Goal: Communication & Community: Ask a question

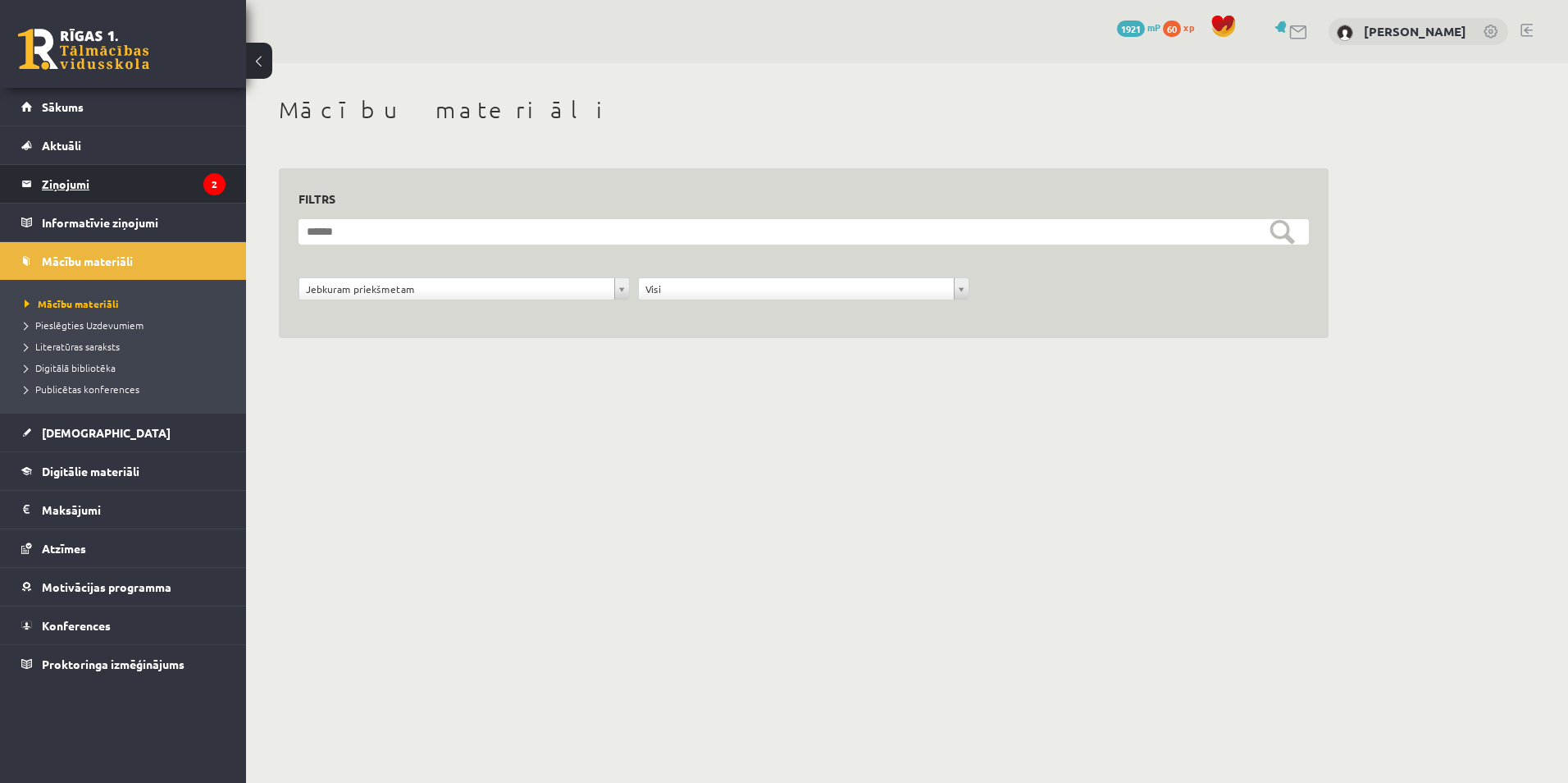
drag, startPoint x: 0, startPoint y: 0, endPoint x: 175, endPoint y: 182, distance: 252.5
click at [175, 182] on legend "Ziņojumi 2" at bounding box center [134, 184] width 184 height 38
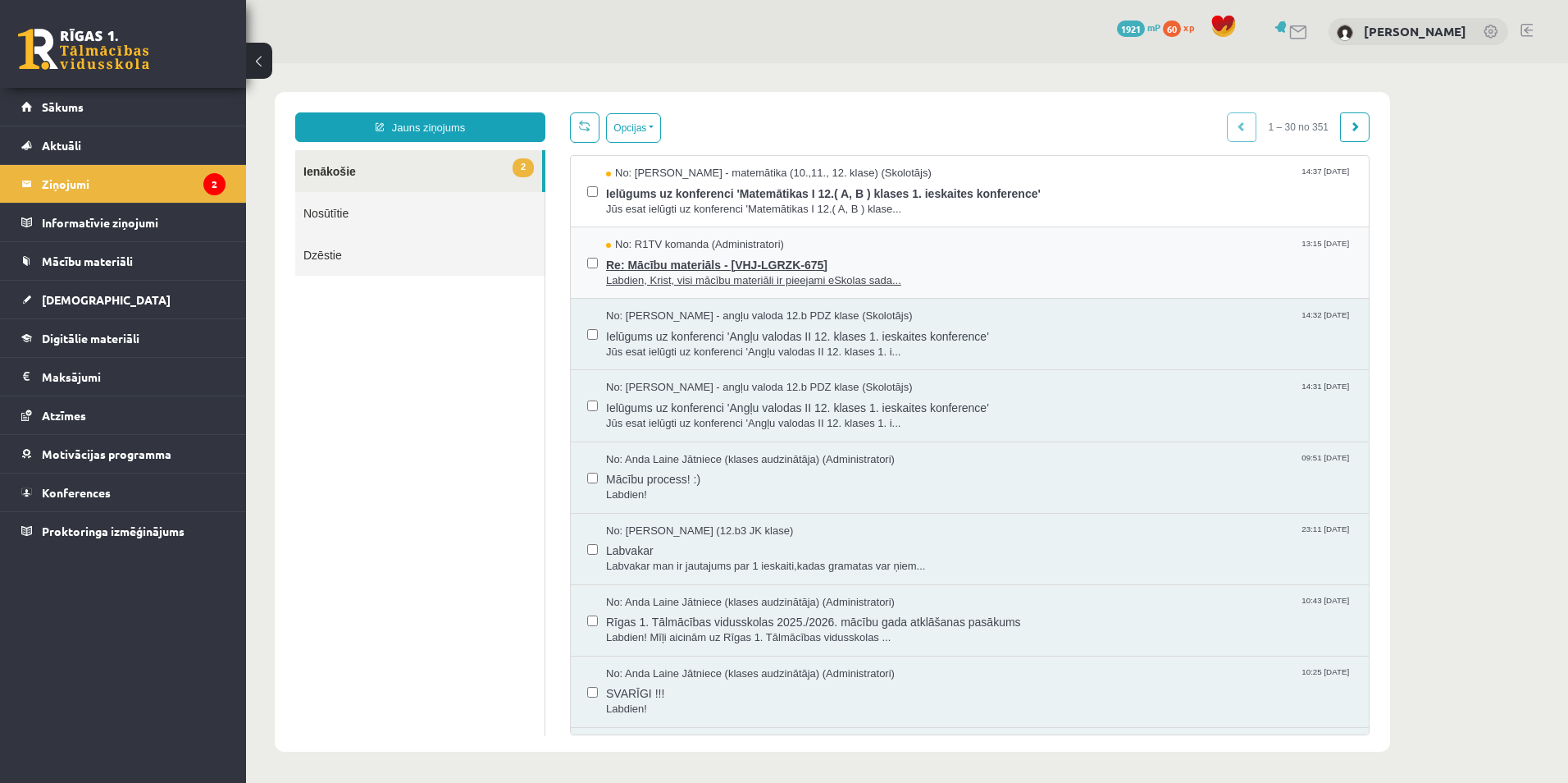
click at [852, 247] on div "No: R1TV komanda (Administratori) 13:15 09/09/2025" at bounding box center [979, 245] width 746 height 16
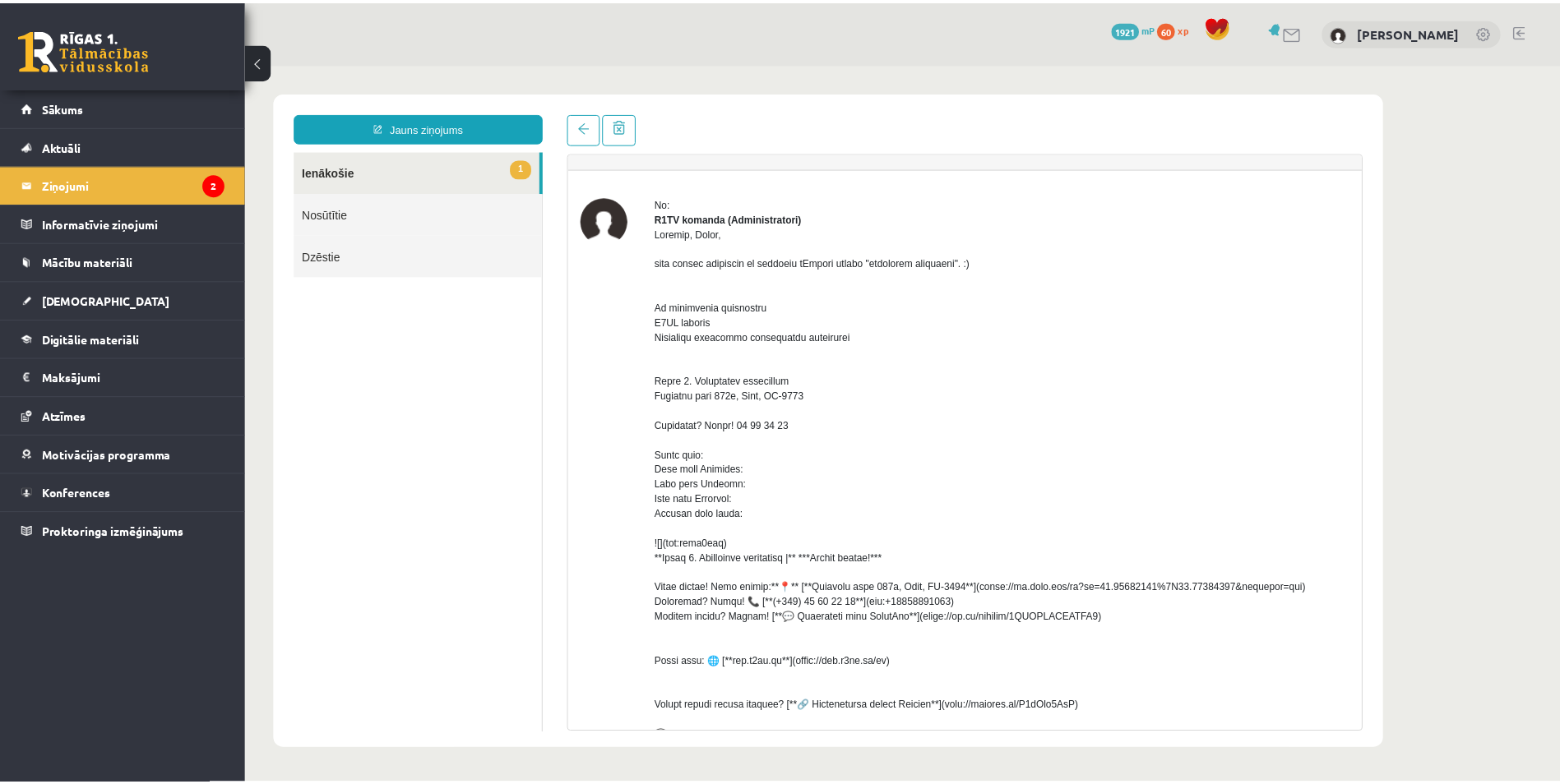
scroll to position [27, 0]
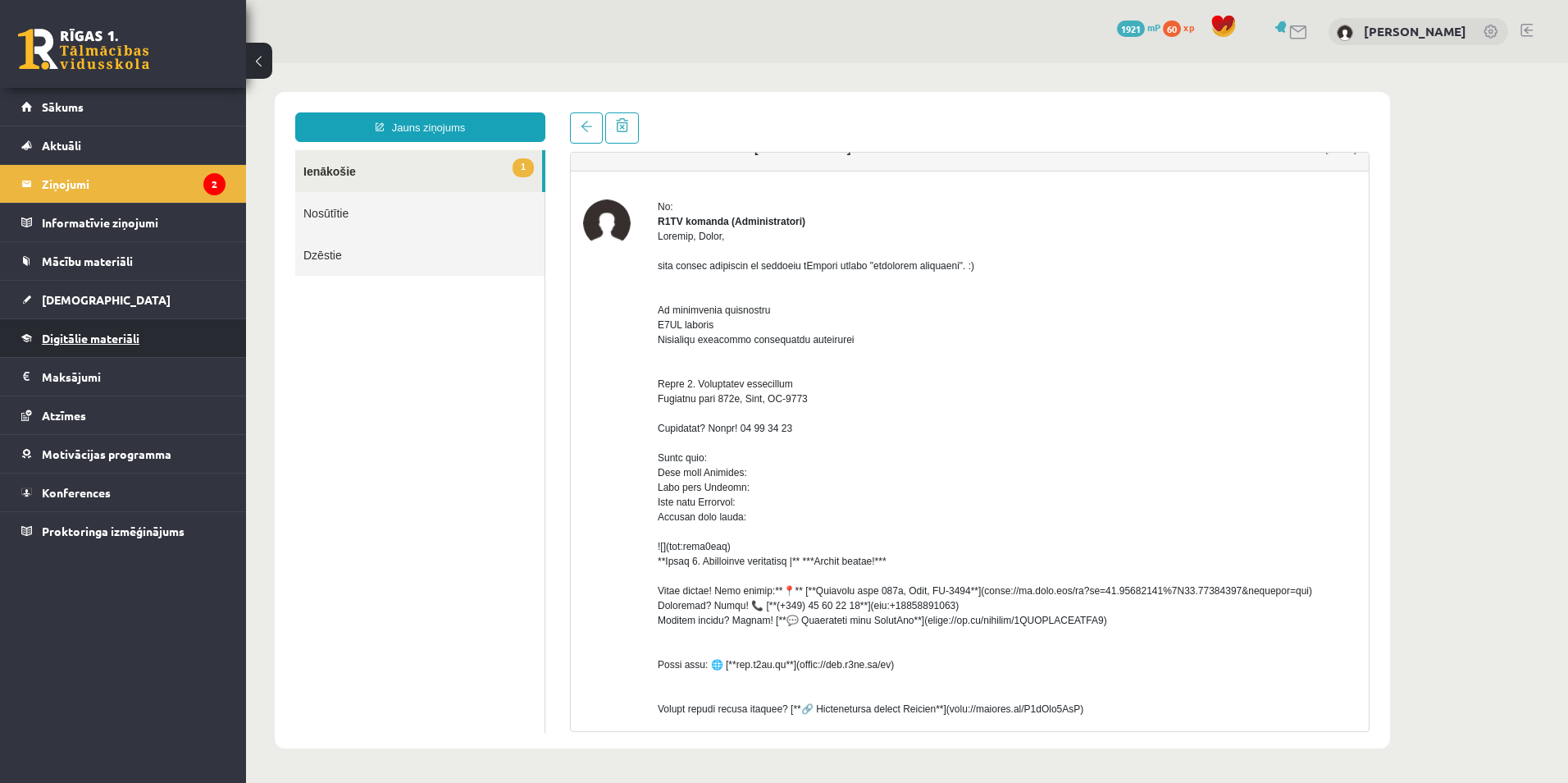
click at [104, 334] on span "Digitālie materiāli" at bounding box center [91, 338] width 98 height 15
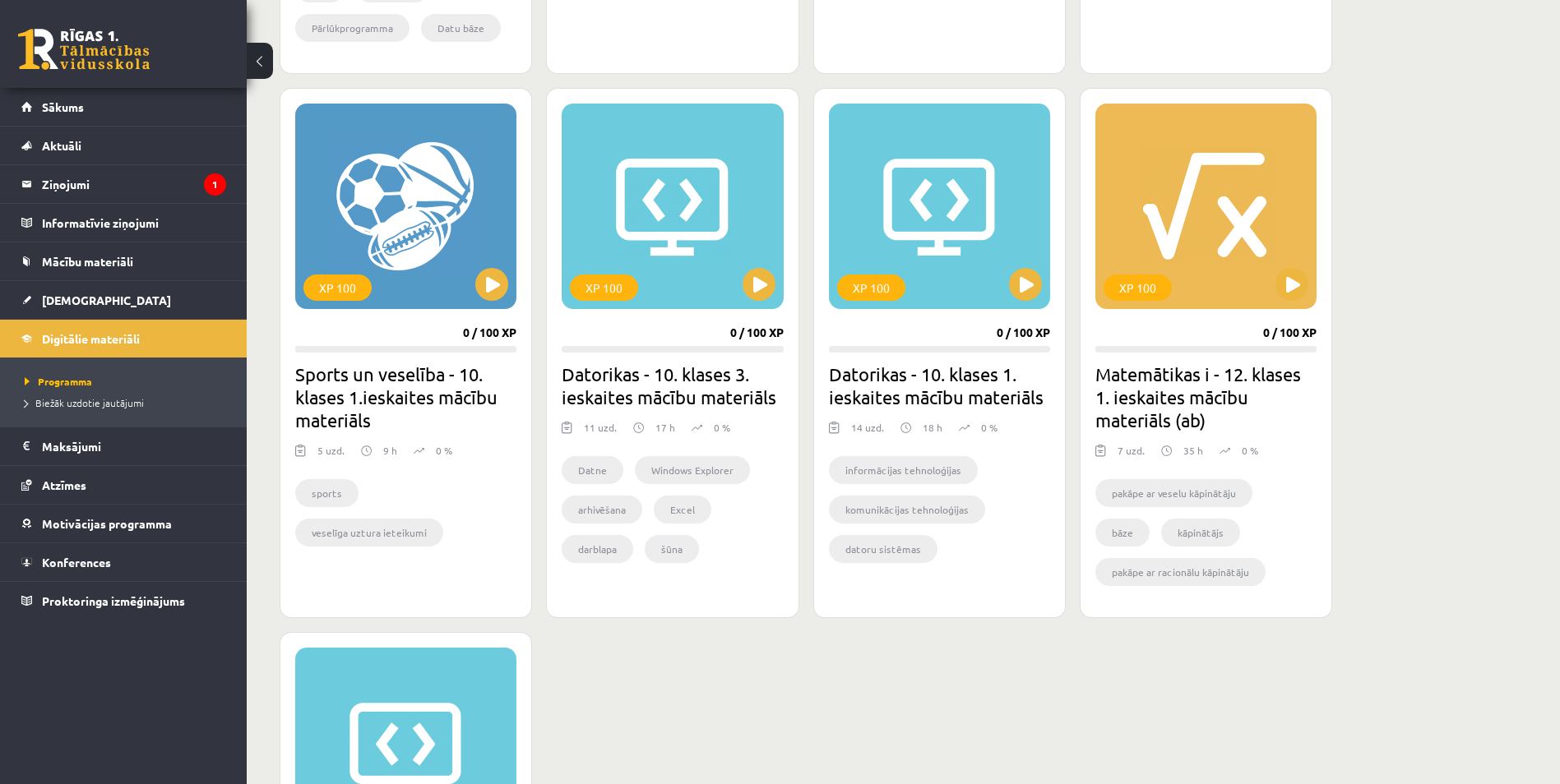
scroll to position [986, 0]
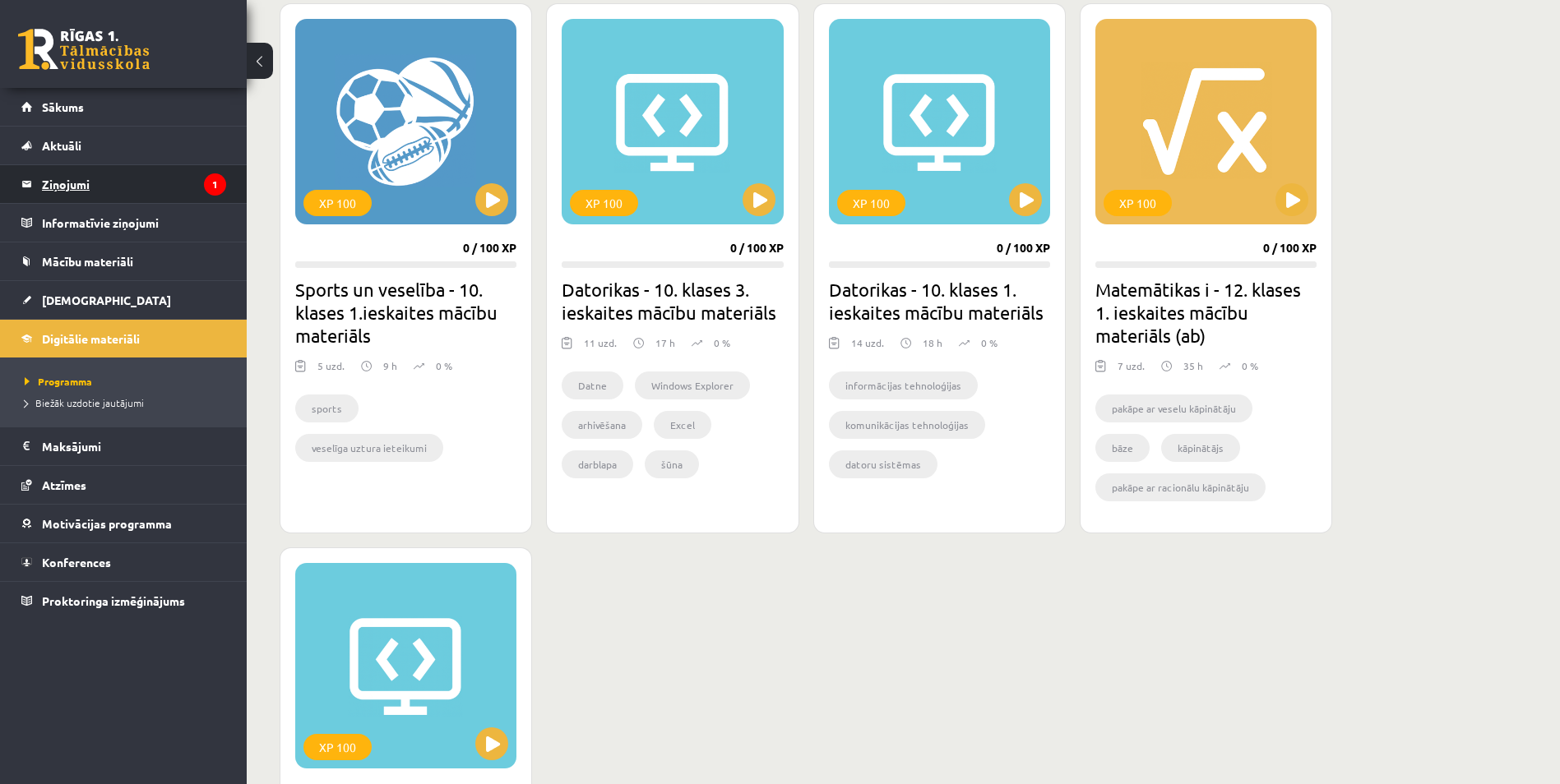
click at [105, 184] on legend "Ziņojumi 1" at bounding box center [134, 184] width 184 height 38
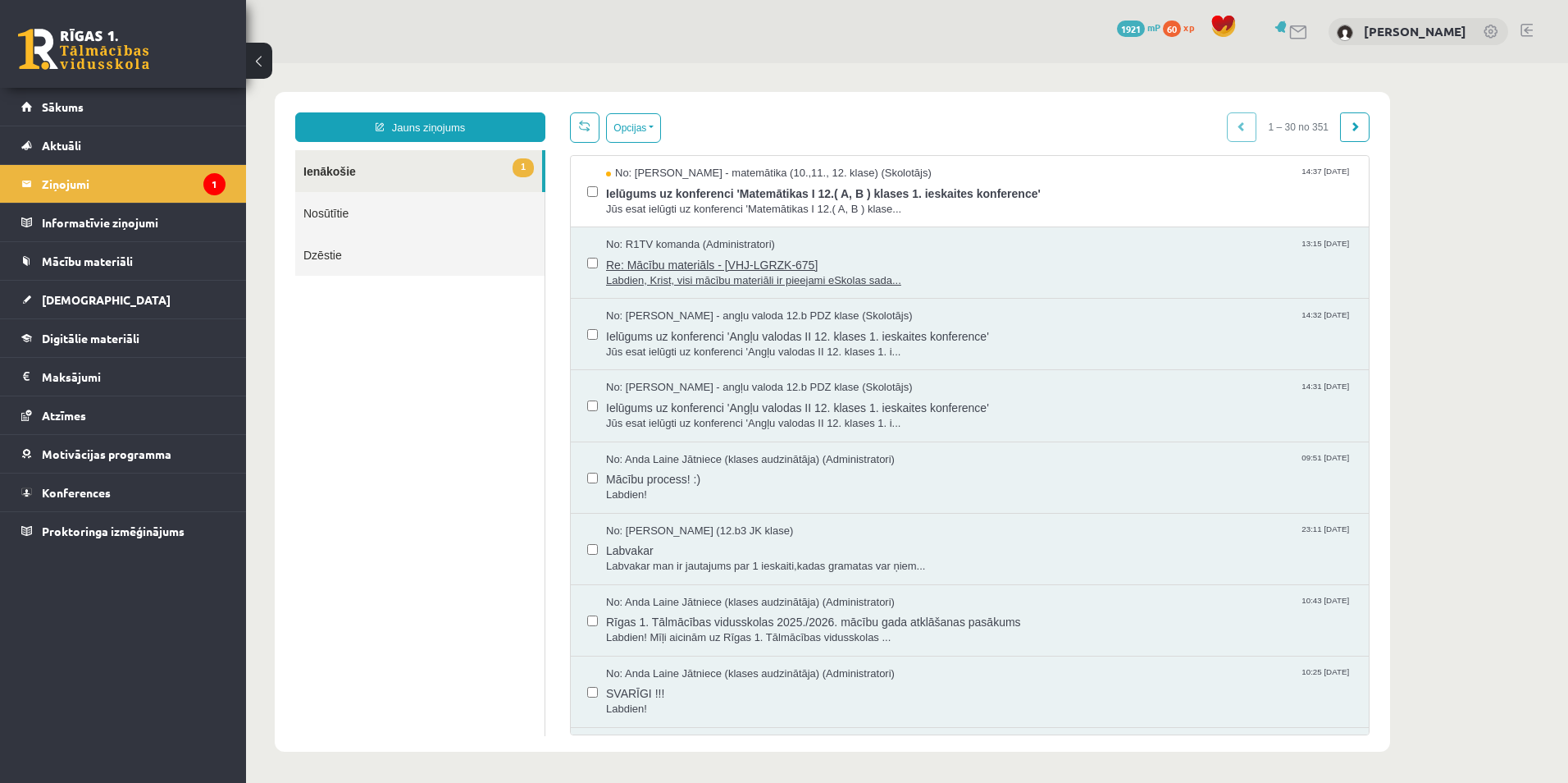
click at [818, 249] on div "No: R1TV komanda (Administratori) 13:15 09/09/2025" at bounding box center [979, 245] width 746 height 16
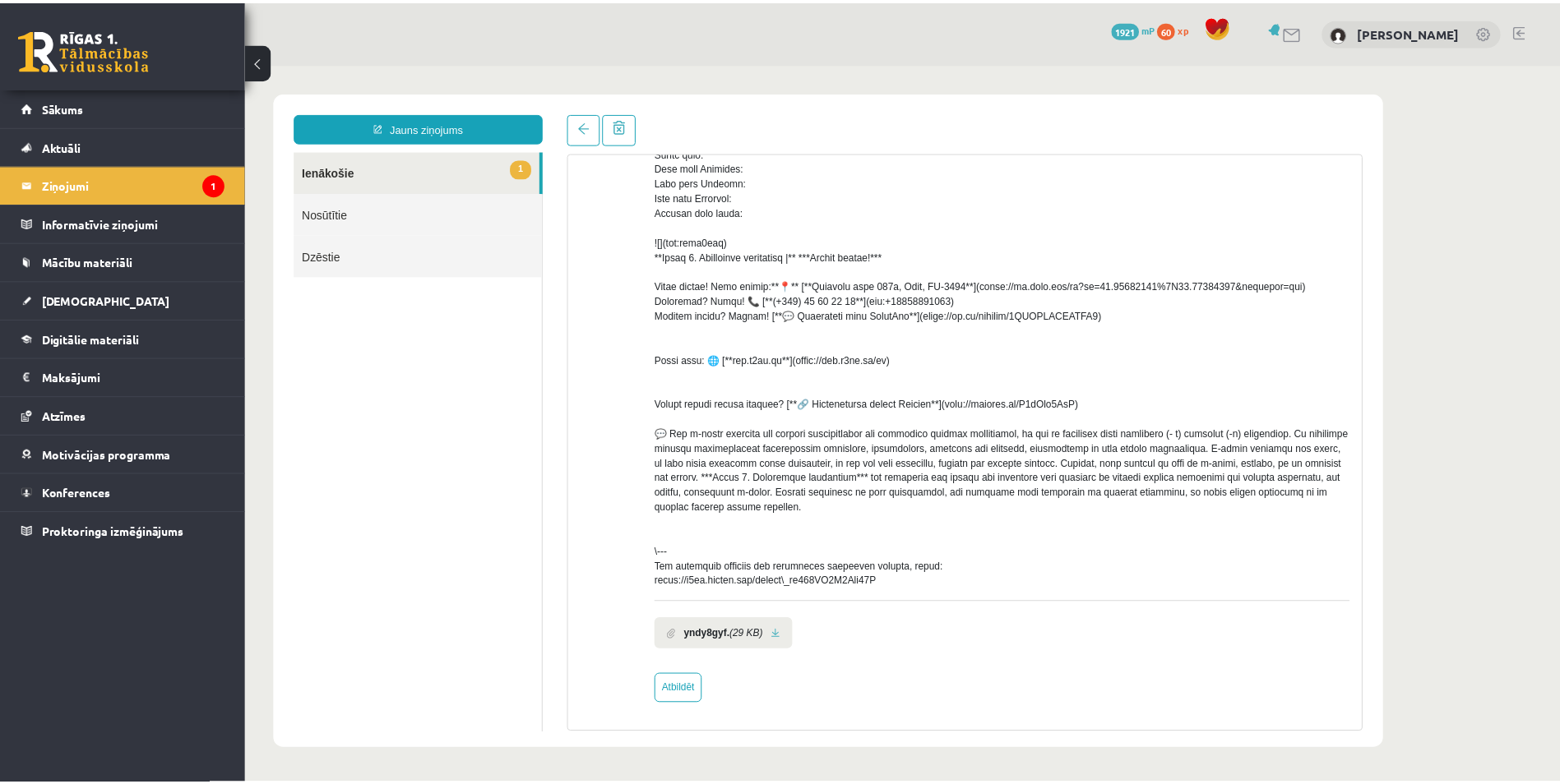
scroll to position [348, 0]
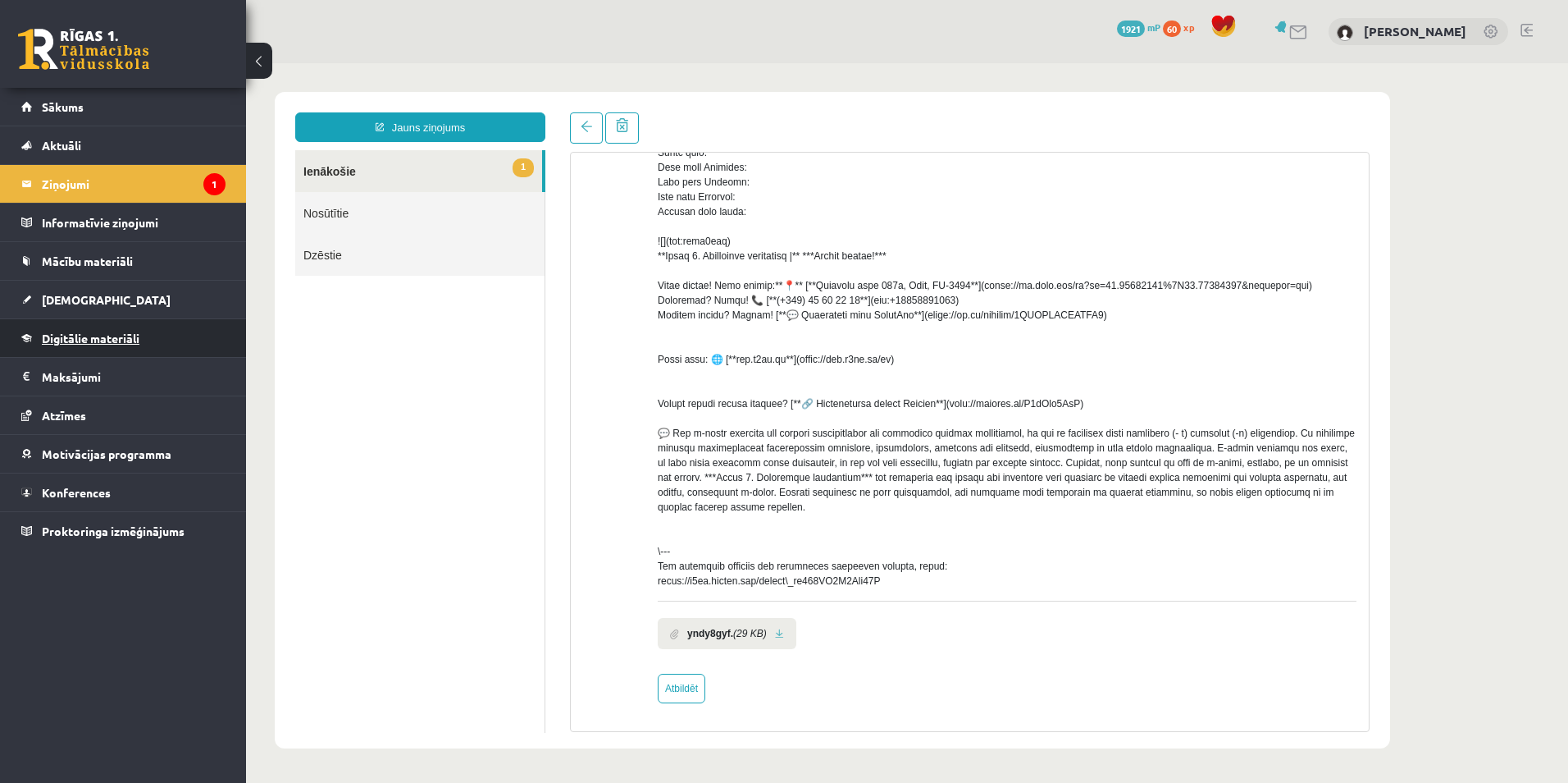
click at [73, 334] on span "Digitālie materiāli" at bounding box center [91, 338] width 98 height 15
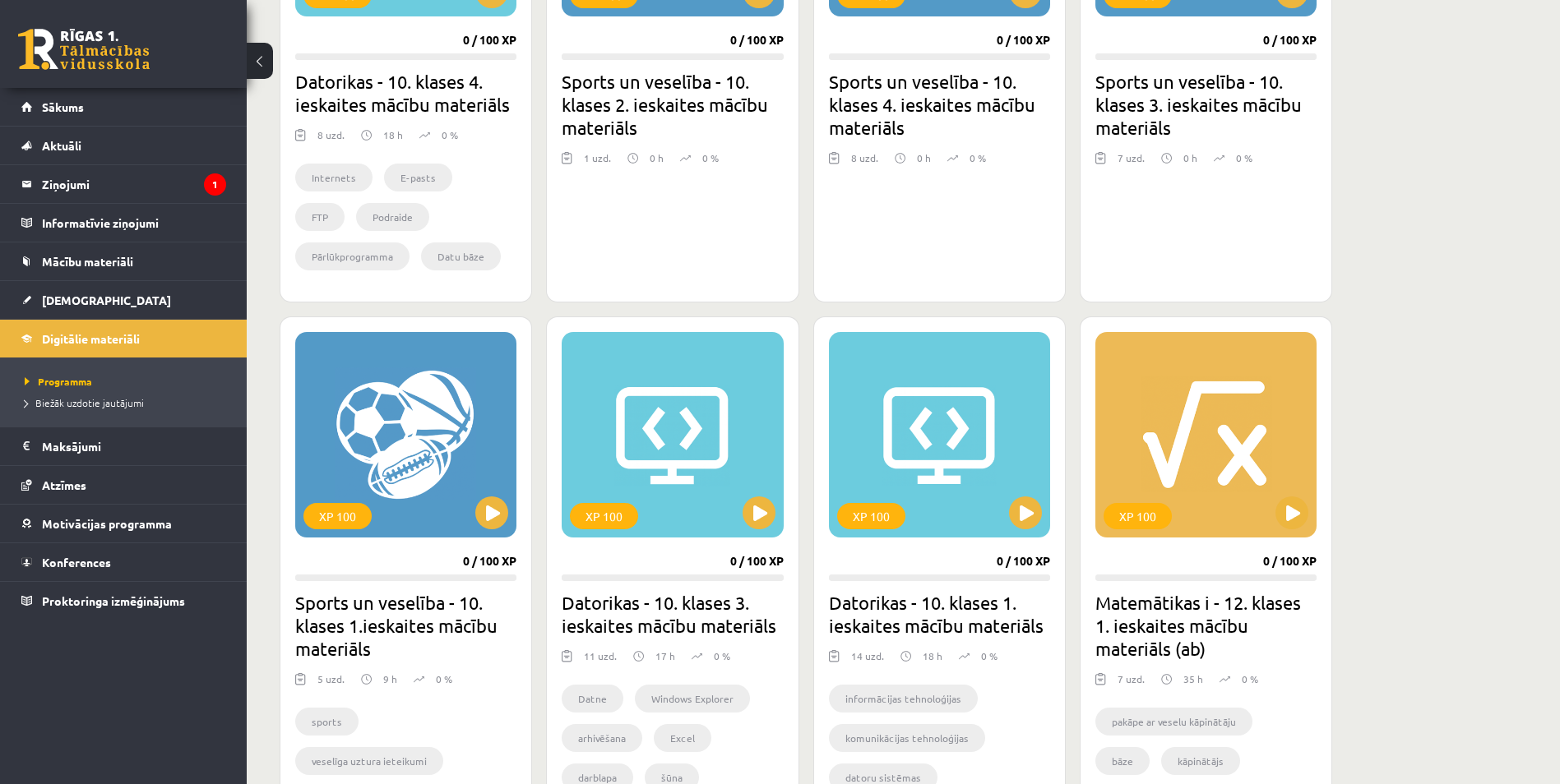
scroll to position [740, 0]
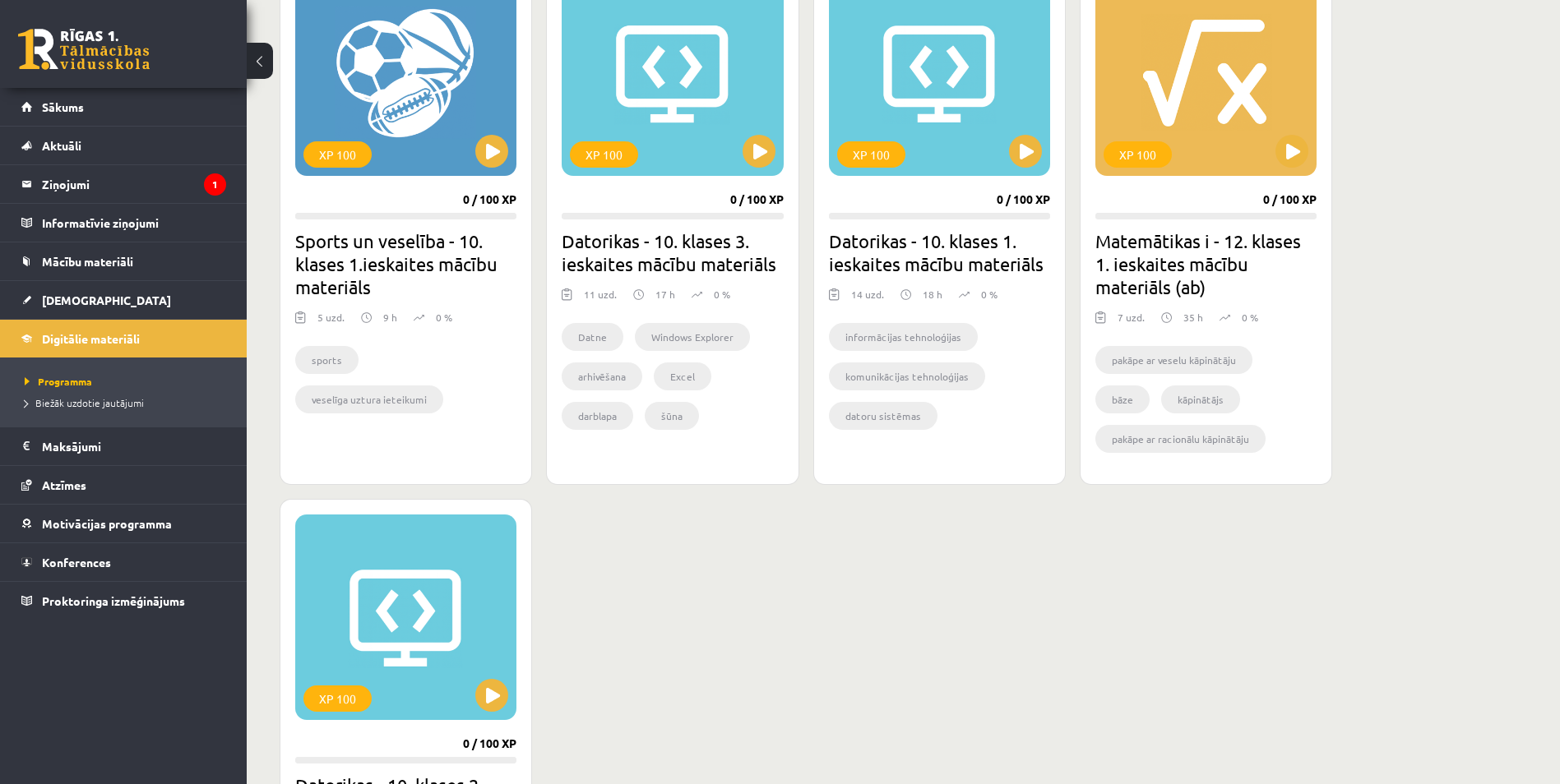
drag, startPoint x: 949, startPoint y: 396, endPoint x: 1011, endPoint y: 388, distance: 62.5
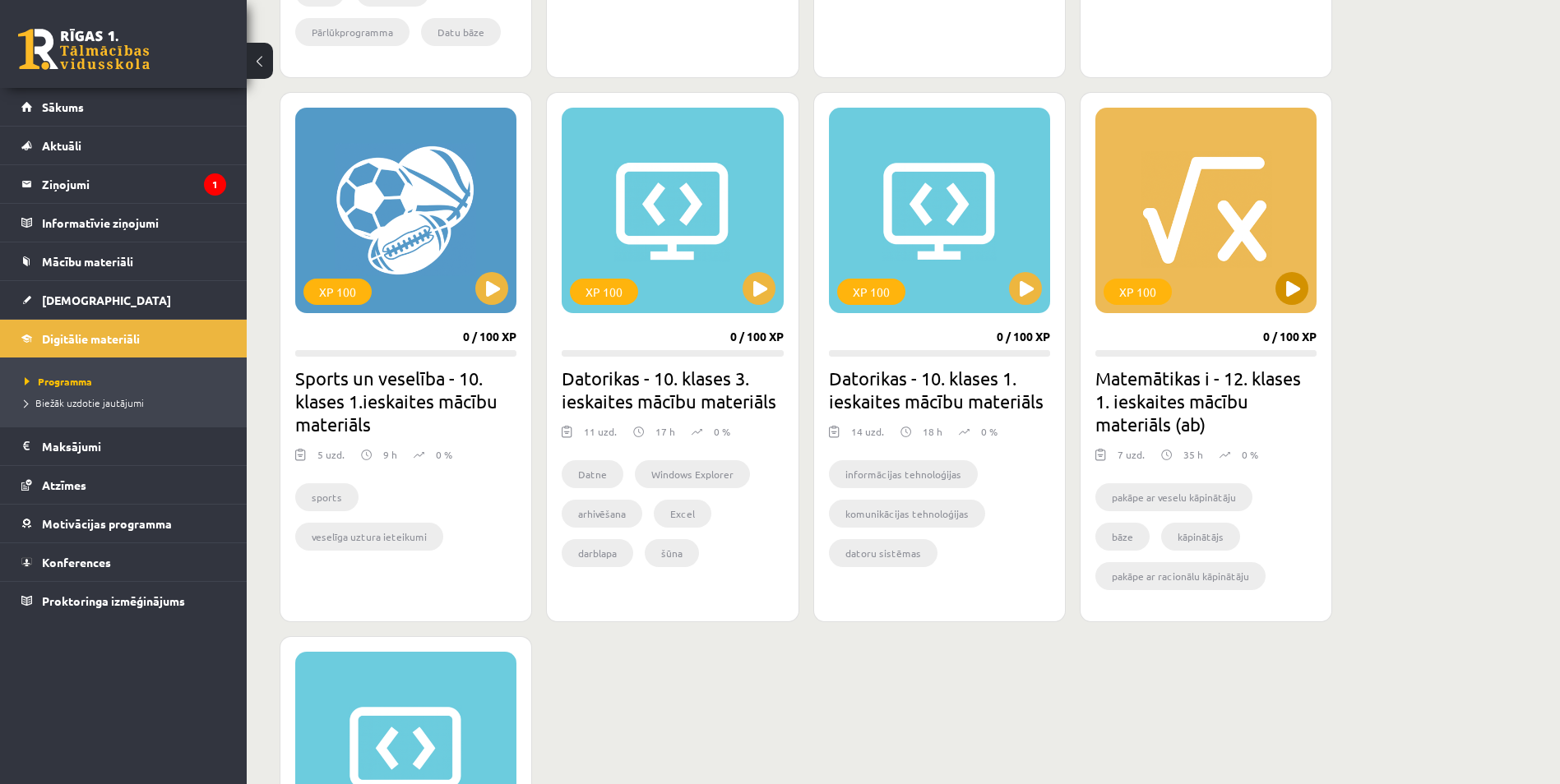
scroll to position [849, 0]
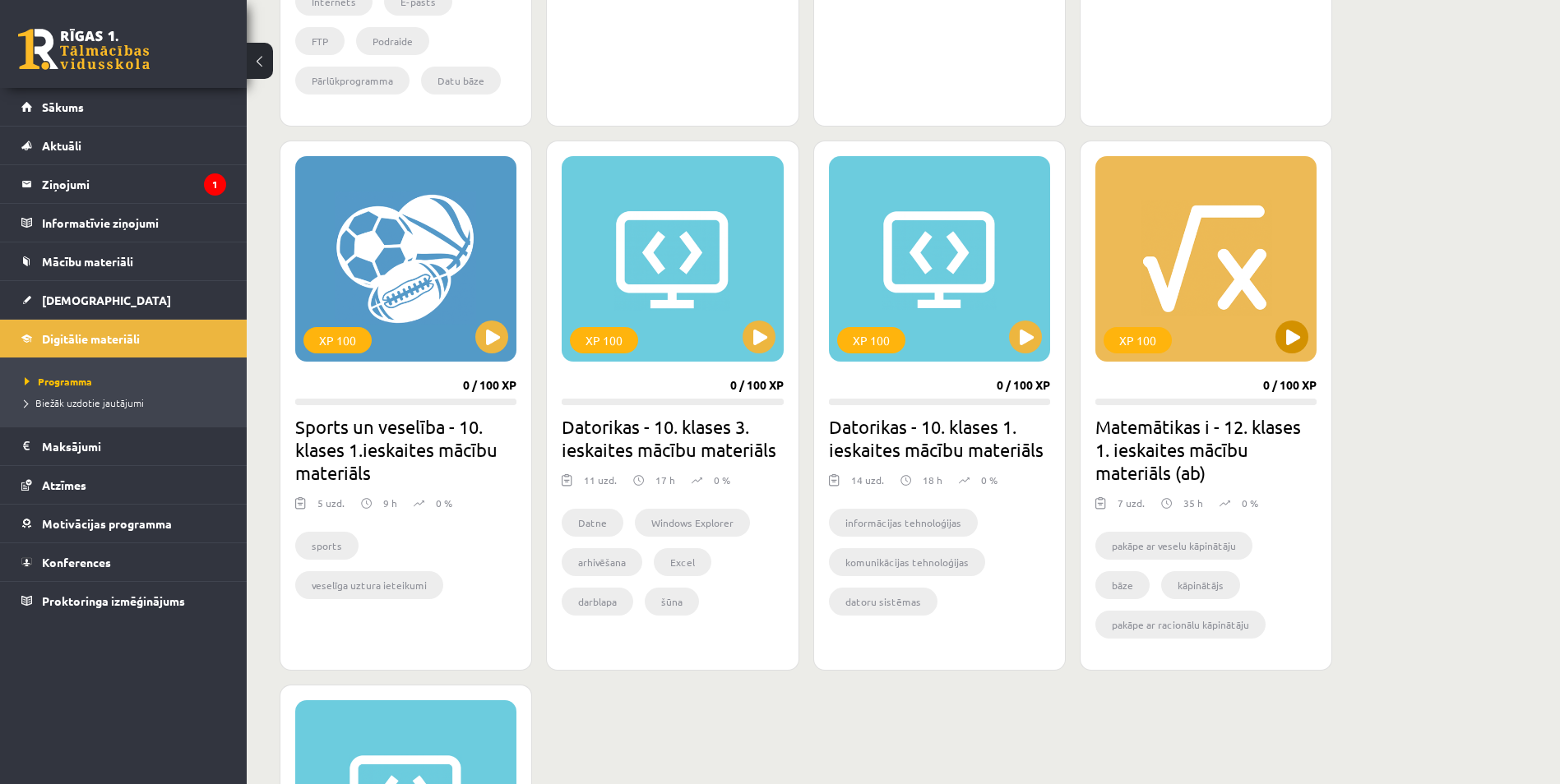
click at [1221, 314] on div "XP 100" at bounding box center [1206, 259] width 222 height 206
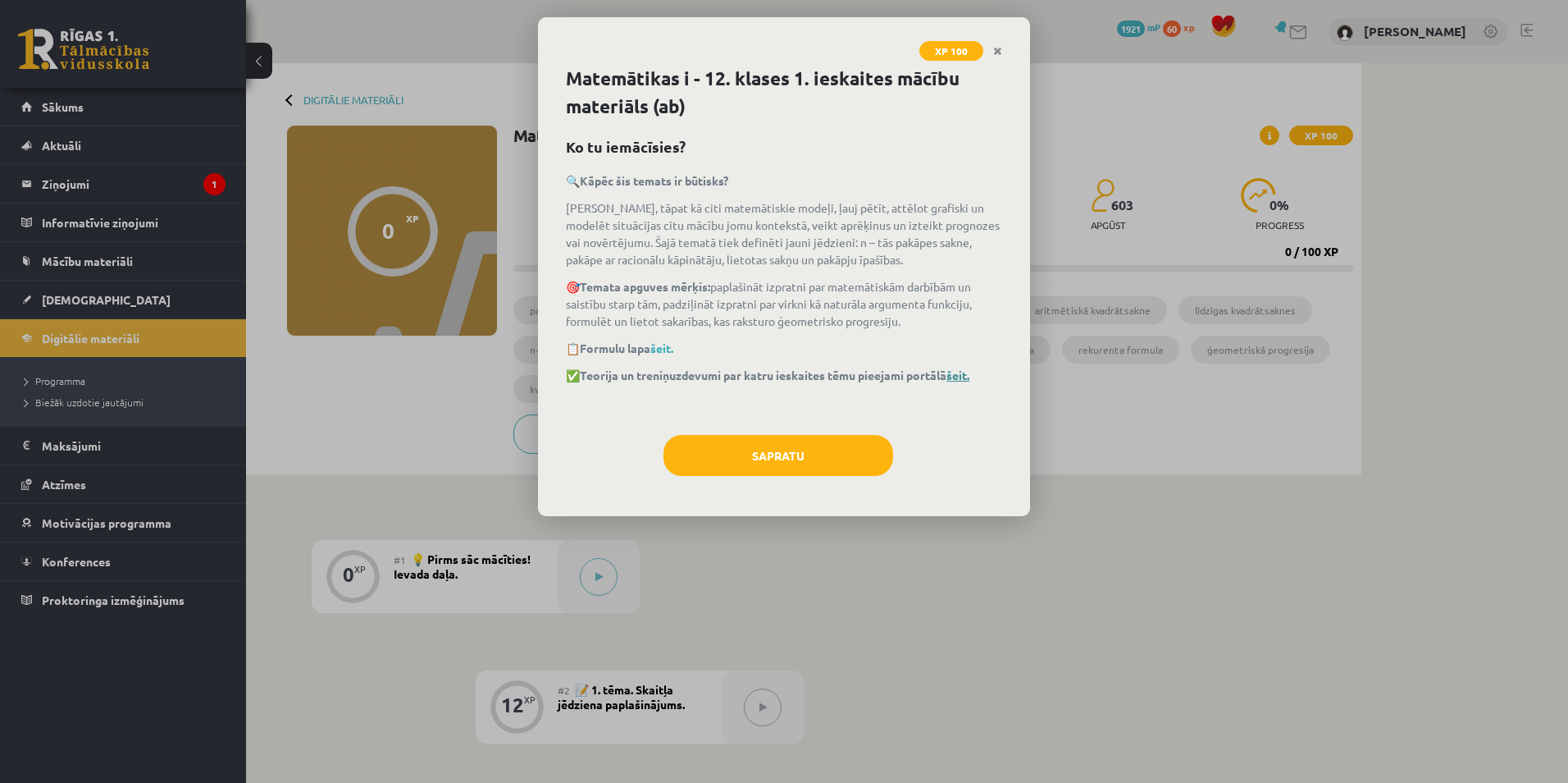
click at [969, 379] on link "šeit." at bounding box center [958, 375] width 22 height 15
click at [114, 119] on div "XP 100 Matemātikas i - 12. klases 1. ieskaites mācību materiāls (ab) Ko tu iemā…" at bounding box center [784, 392] width 1568 height 783
click at [994, 53] on icon "Close" at bounding box center [997, 52] width 9 height 12
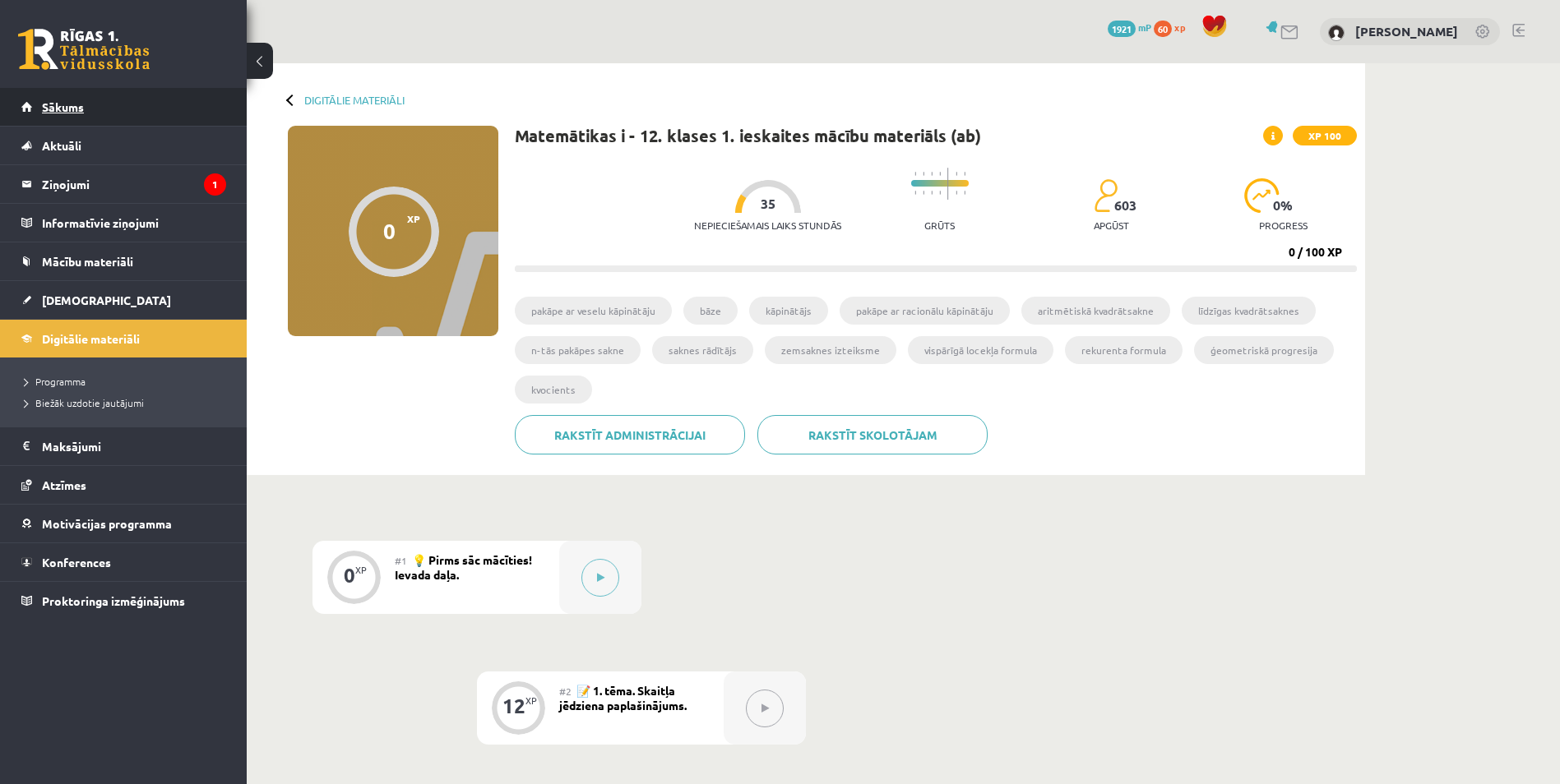
click at [68, 104] on span "Sākums" at bounding box center [63, 106] width 42 height 15
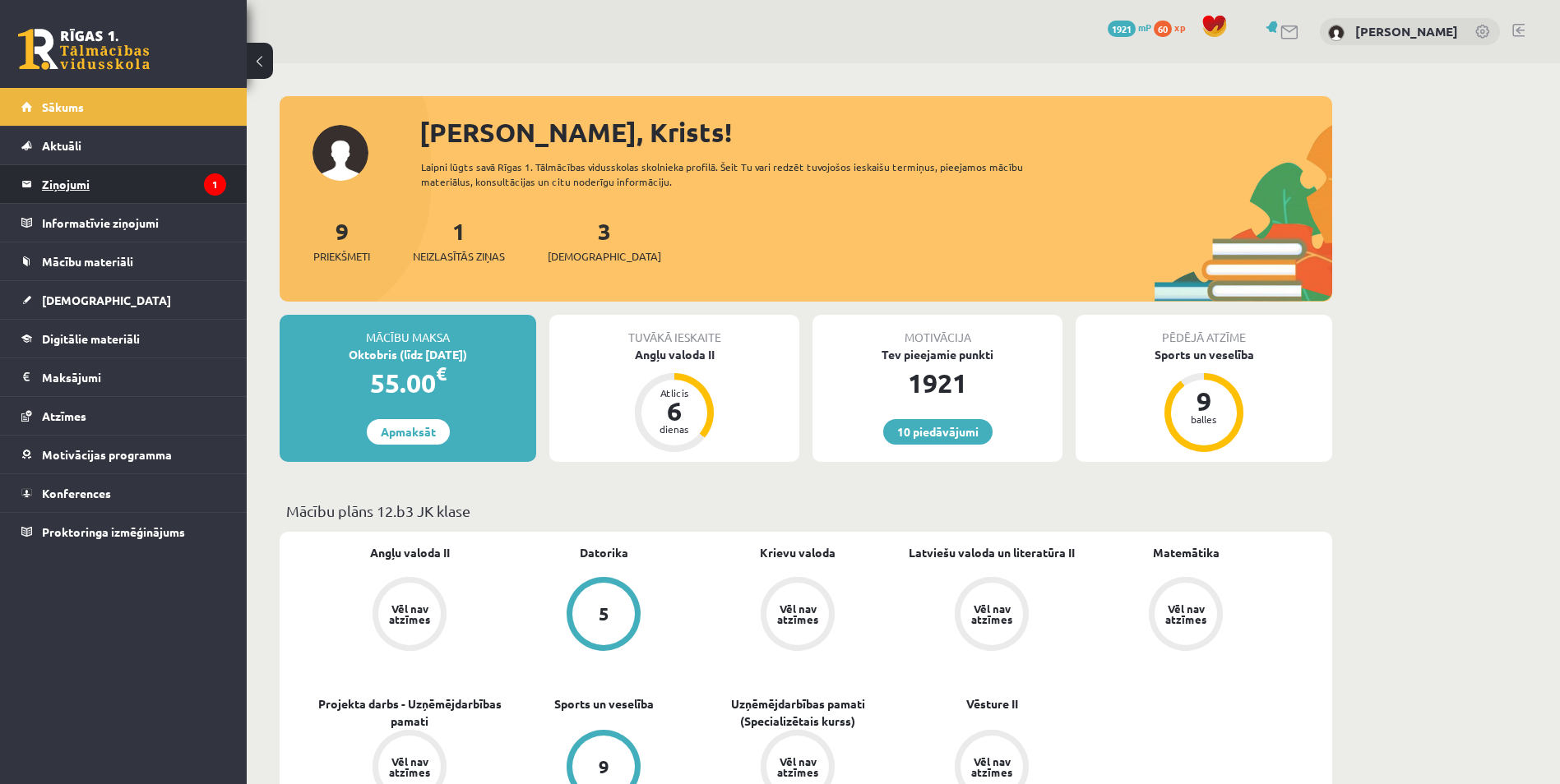
click at [89, 176] on legend "Ziņojumi 1" at bounding box center [134, 184] width 184 height 38
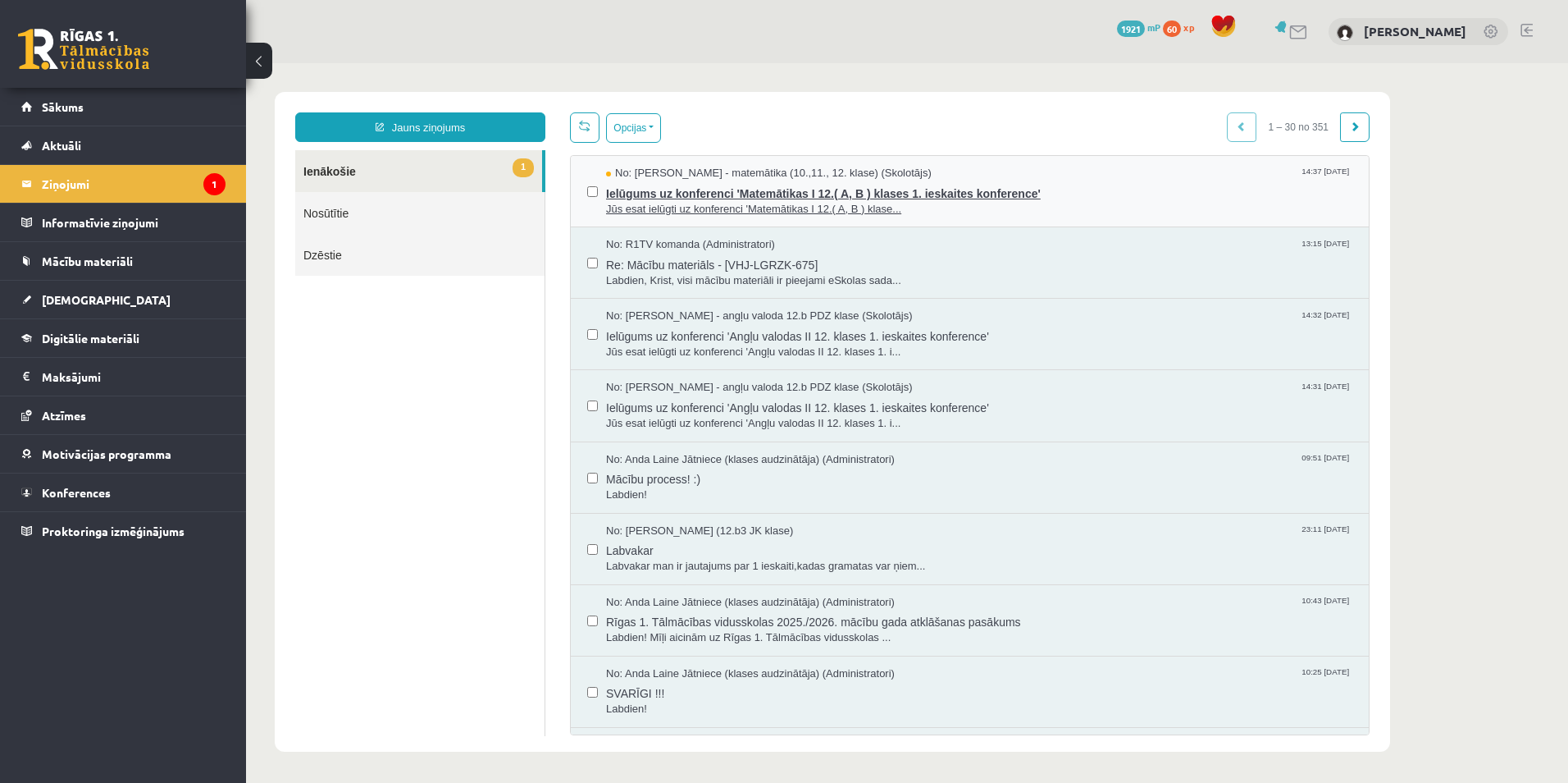
click at [1057, 178] on div "No: [PERSON_NAME] - matemātika (10.,11., 12. klase) (Skolotājs) 14:37 [DATE]" at bounding box center [979, 173] width 746 height 16
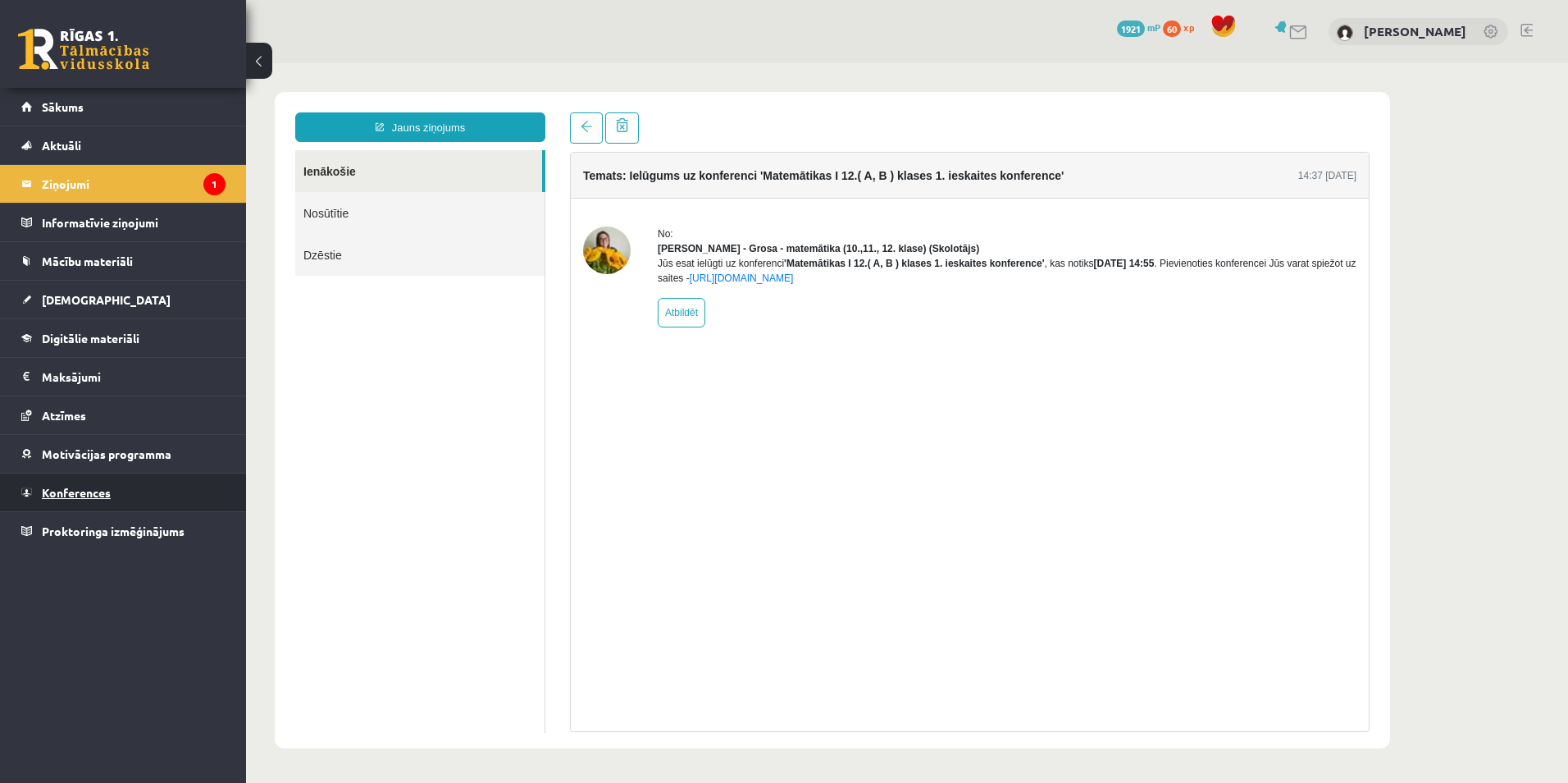
click at [83, 491] on span "Konferences" at bounding box center [76, 492] width 68 height 15
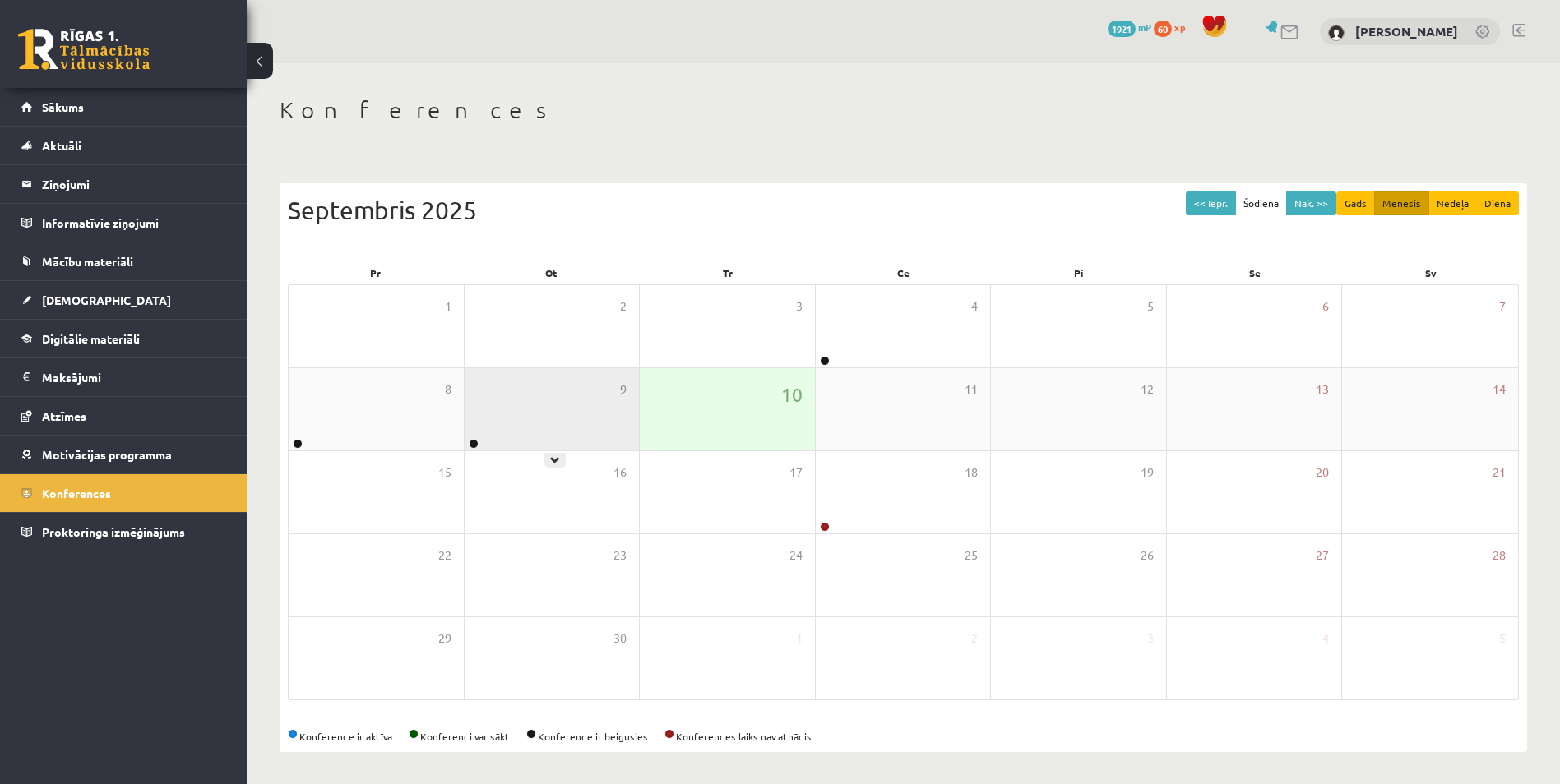
click at [571, 412] on div "9" at bounding box center [552, 410] width 176 height 82
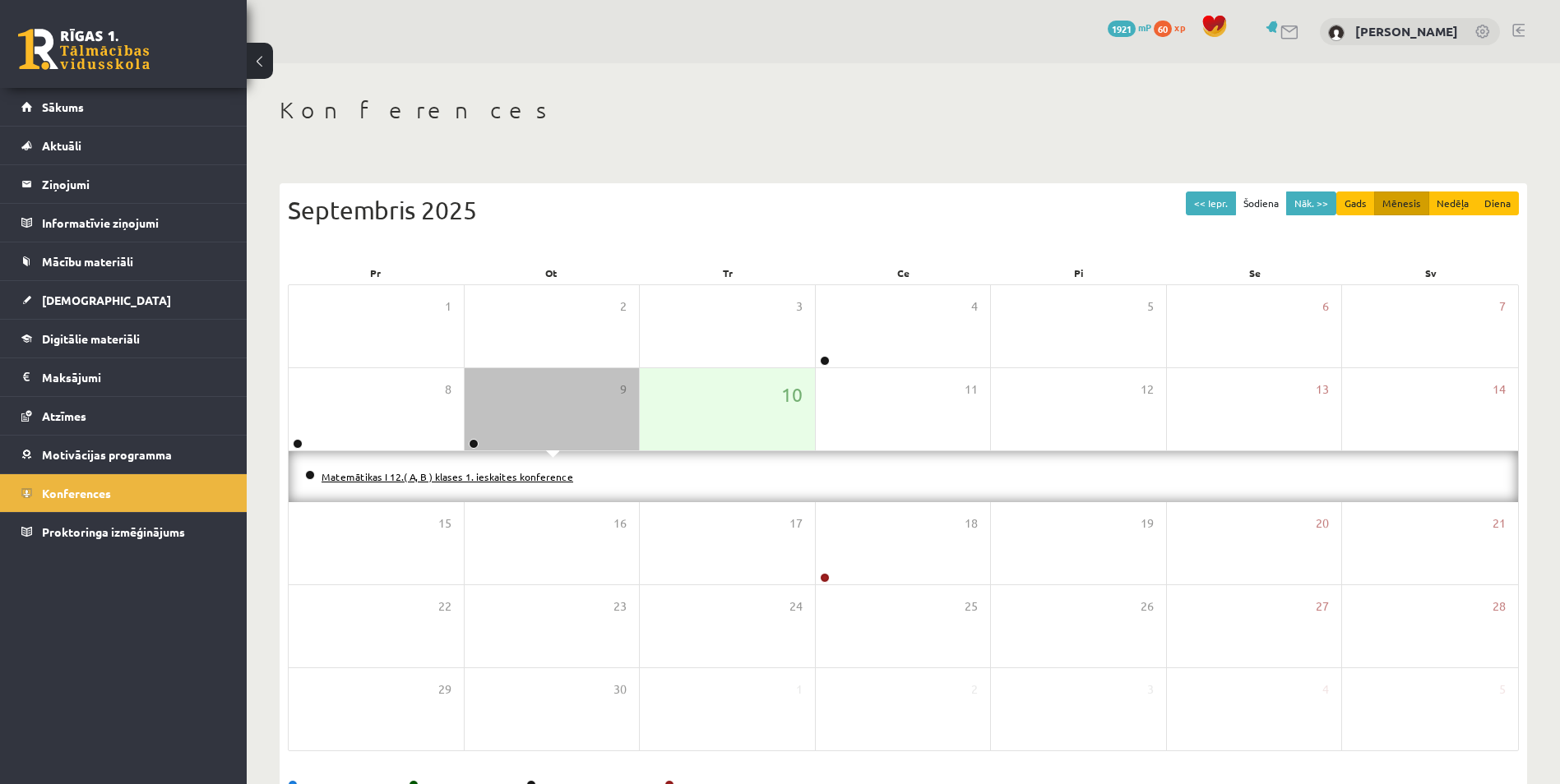
click at [422, 479] on link "Matemātikas I 12.( A, B ) klases 1. ieskaites konference" at bounding box center [447, 476] width 252 height 13
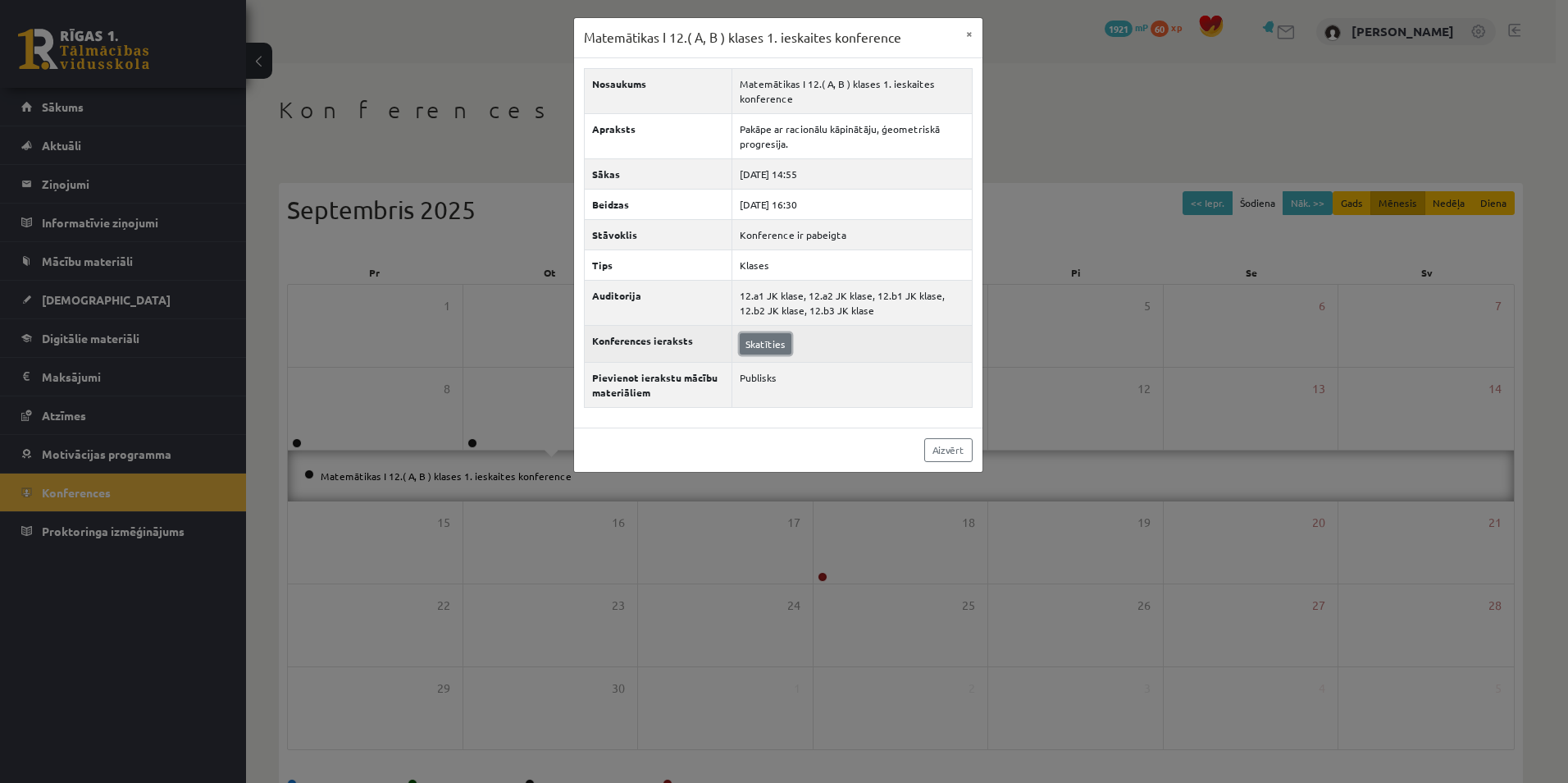
click at [760, 348] on link "Skatīties" at bounding box center [765, 344] width 52 height 22
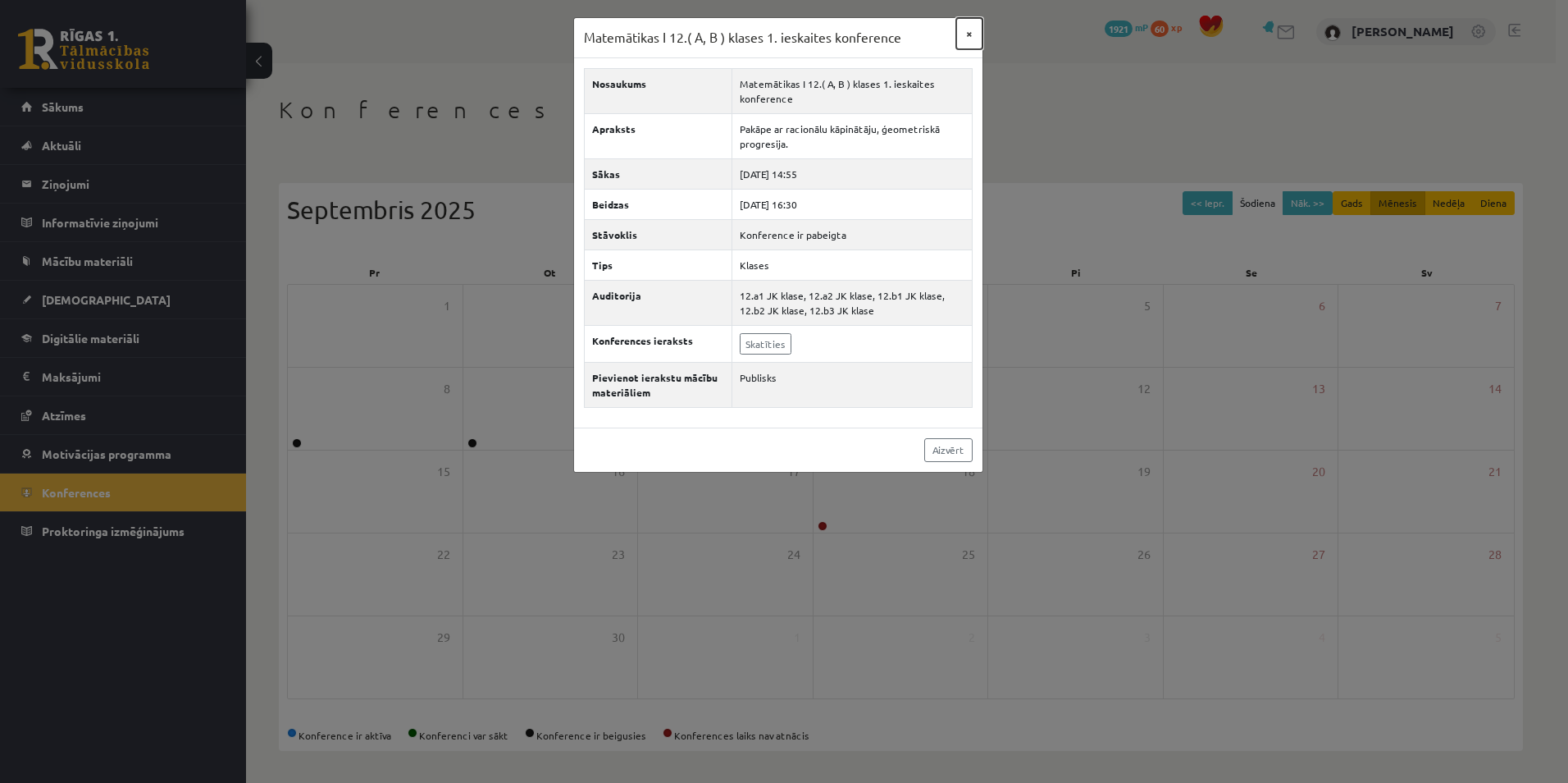
click at [965, 38] on button "×" at bounding box center [969, 33] width 26 height 31
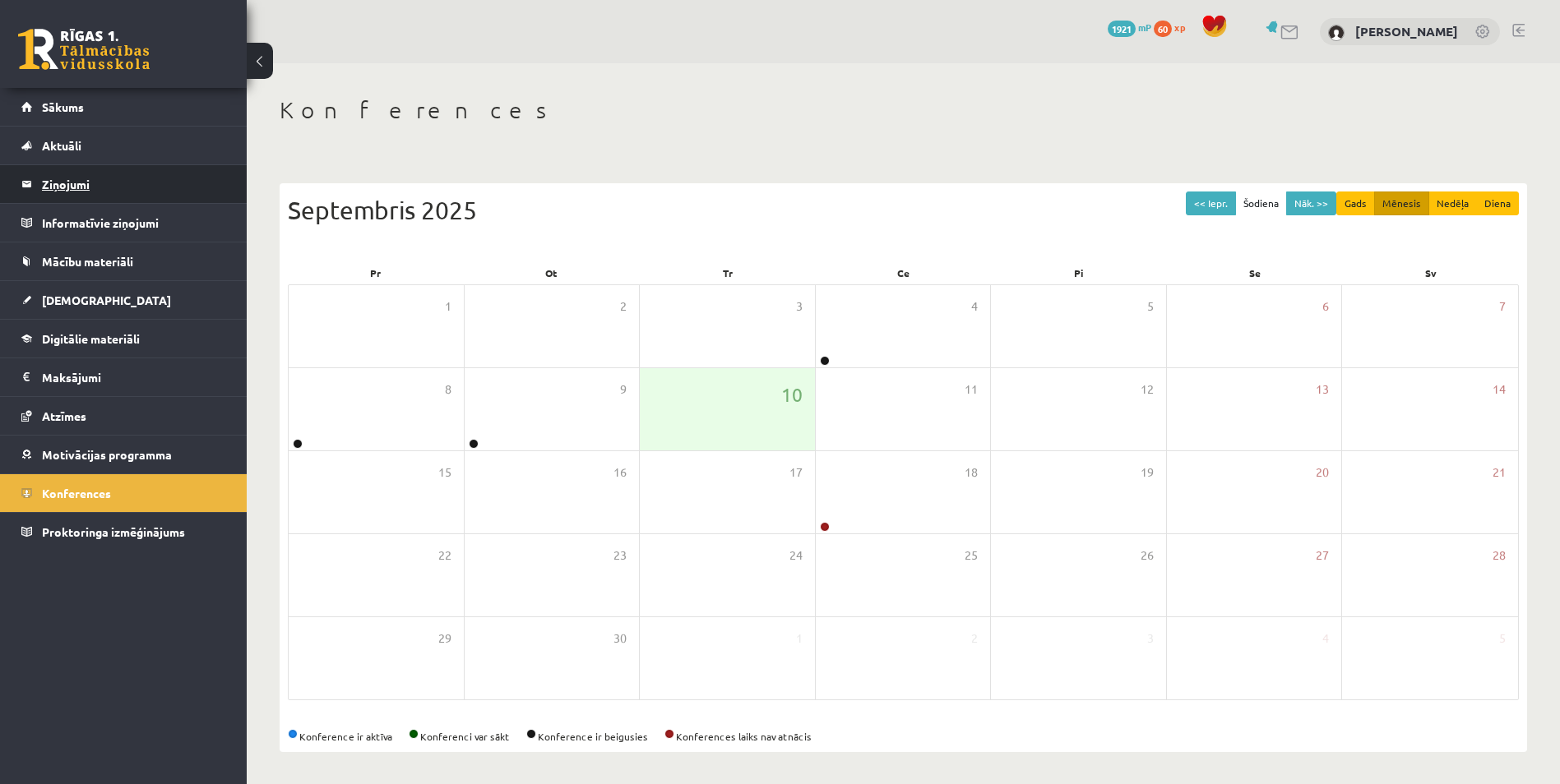
click at [110, 196] on legend "Ziņojumi 1" at bounding box center [134, 184] width 184 height 38
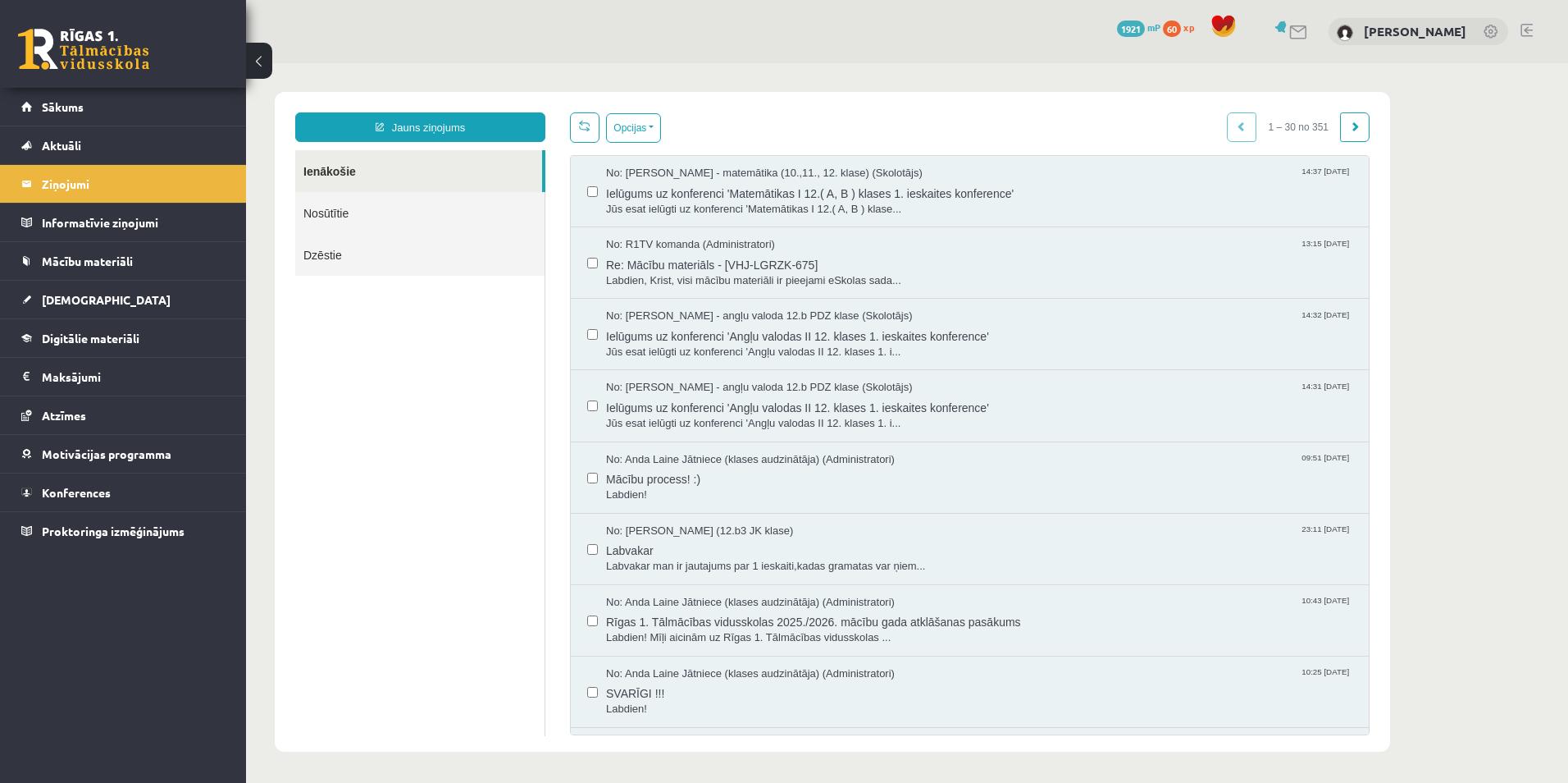
click at [359, 216] on link "Nosūtītie" at bounding box center [420, 212] width 249 height 42
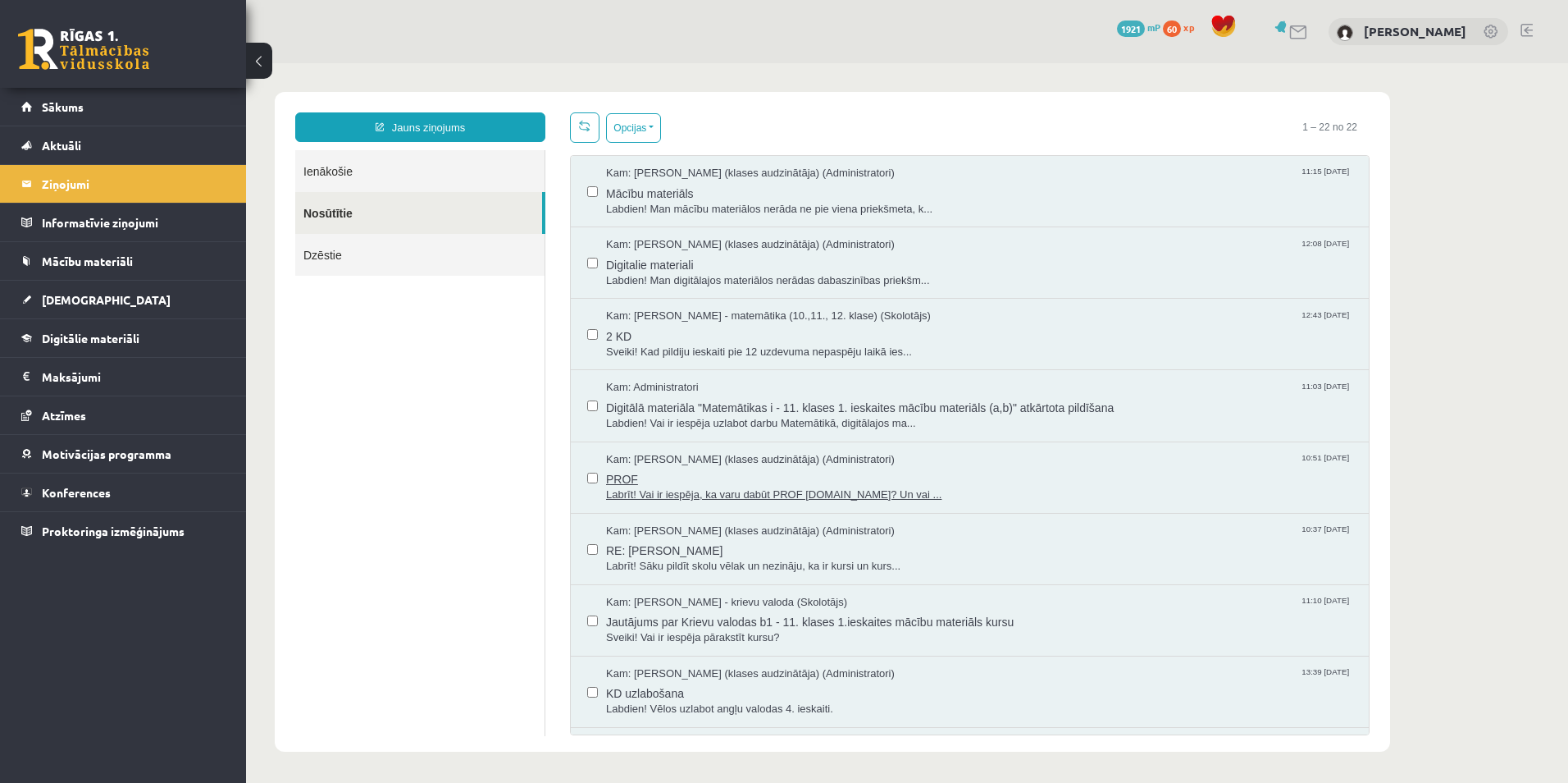
click at [726, 460] on span "Kam: [PERSON_NAME] (klases audzinātāja) (Administratori)" at bounding box center [750, 460] width 289 height 16
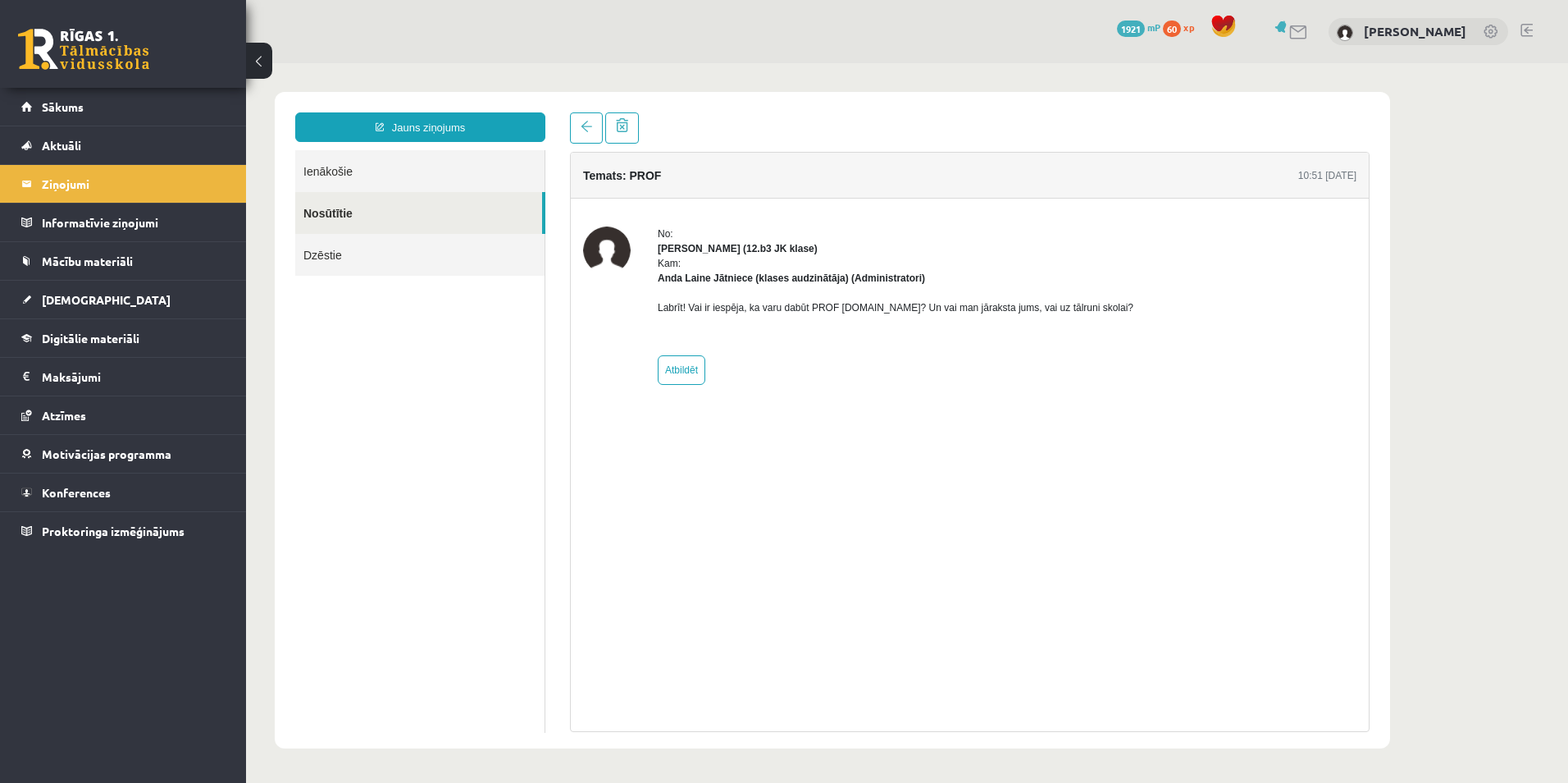
click at [368, 180] on link "Ienākošie" at bounding box center [420, 170] width 249 height 42
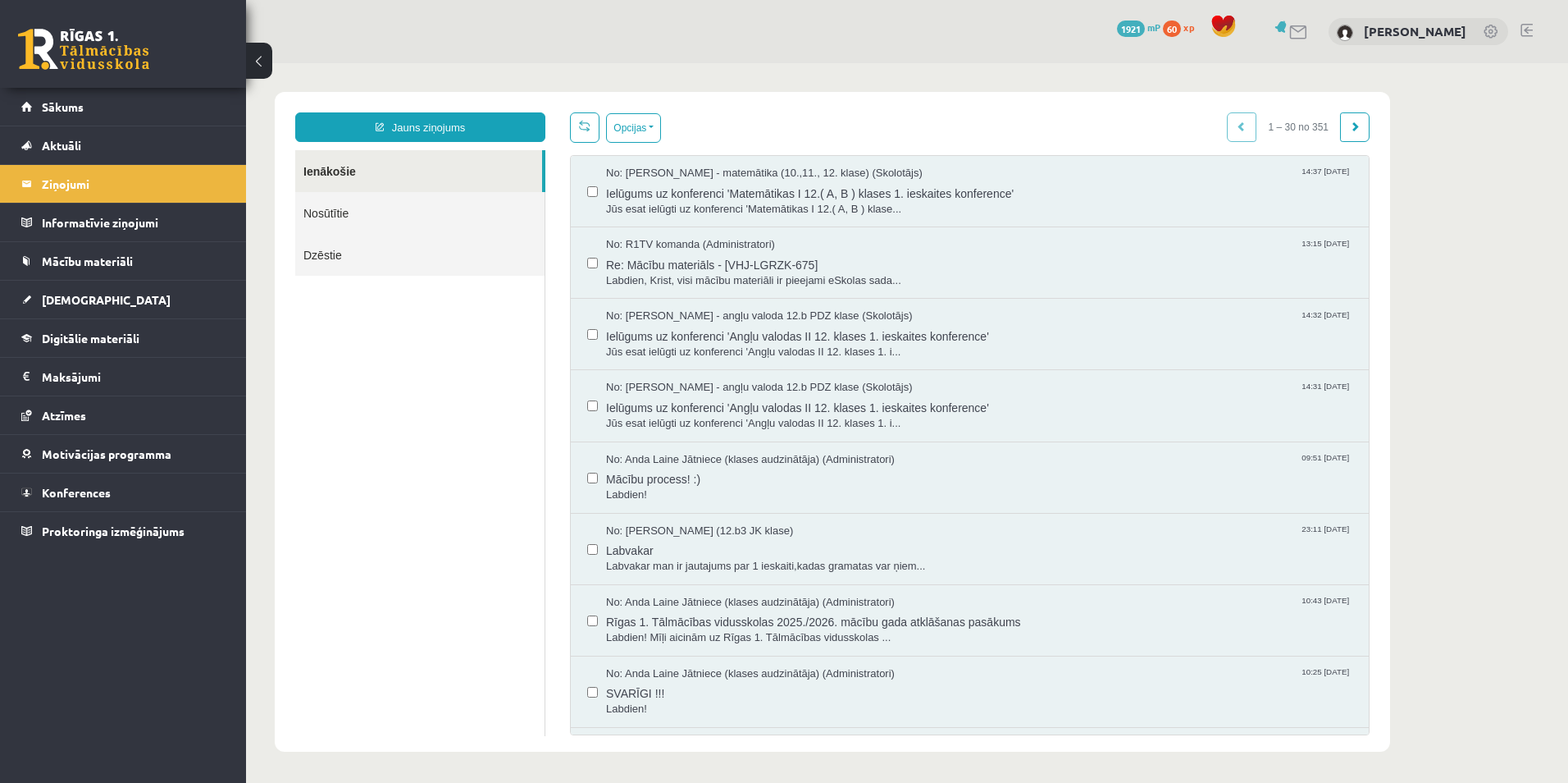
click at [340, 177] on link "Ienākošie" at bounding box center [419, 170] width 246 height 42
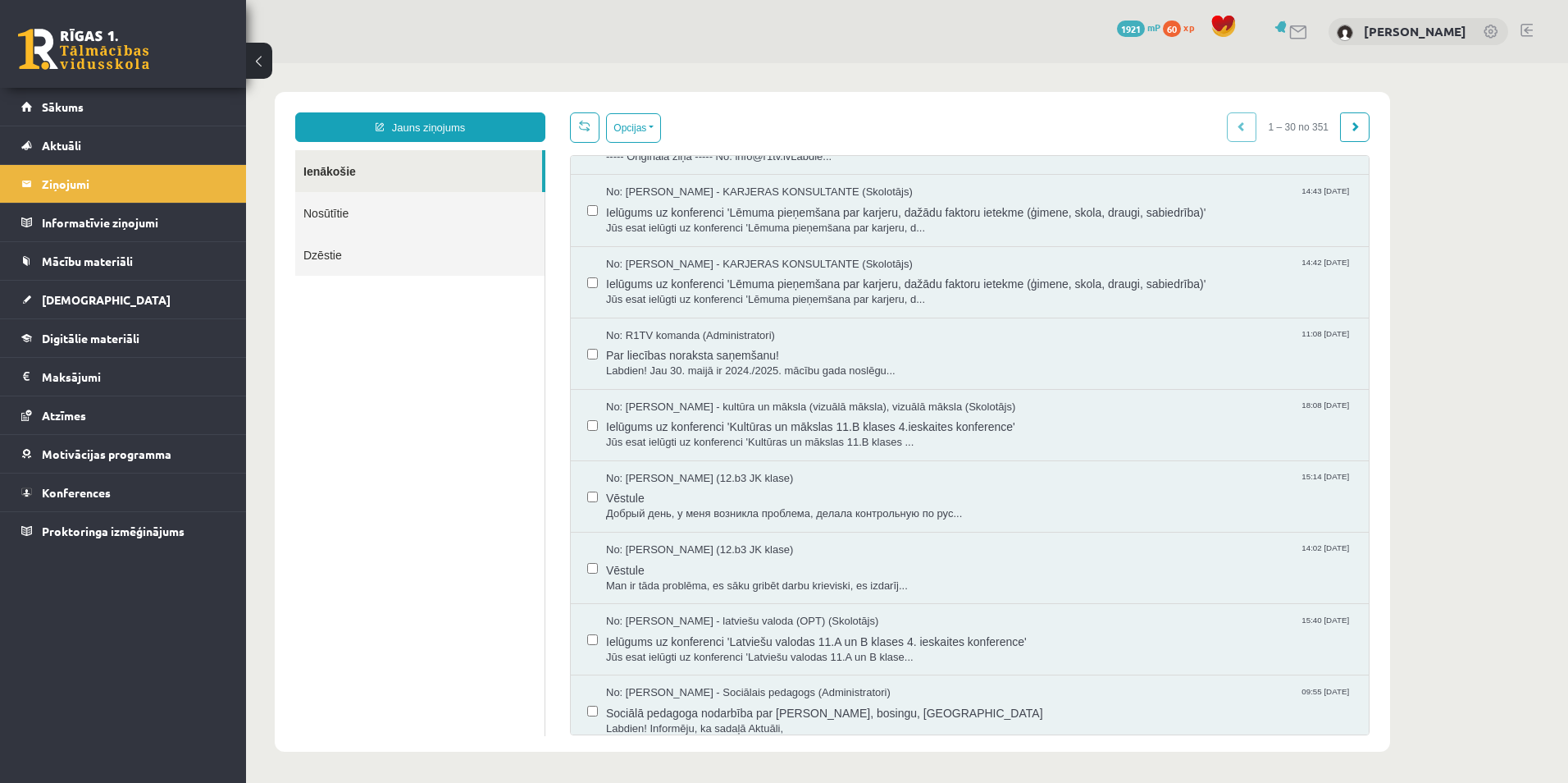
scroll to position [765, 0]
click at [403, 216] on link "Nosūtītie" at bounding box center [420, 212] width 249 height 42
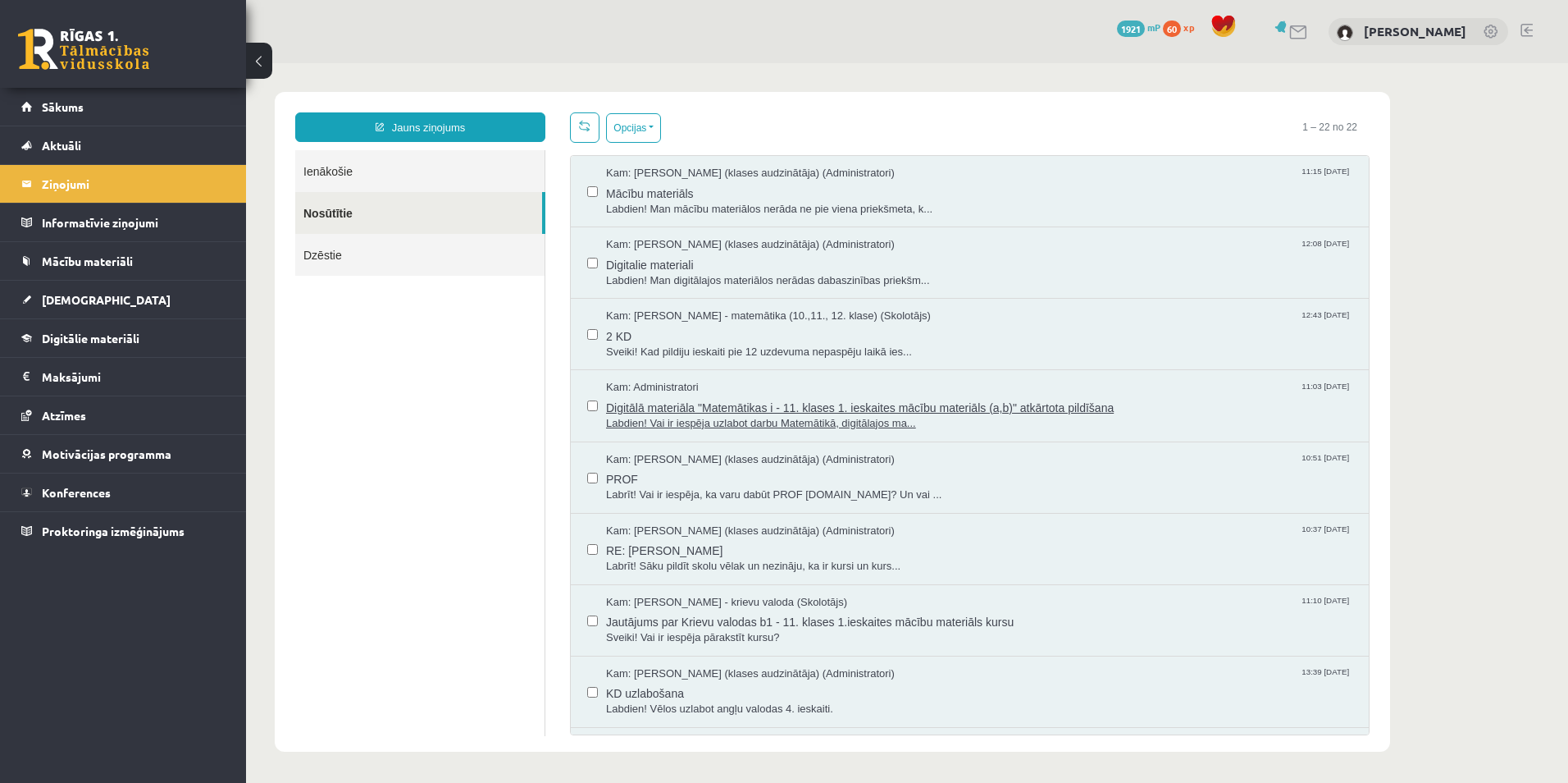
scroll to position [0, 0]
click at [374, 168] on link "Ienākošie" at bounding box center [420, 170] width 249 height 42
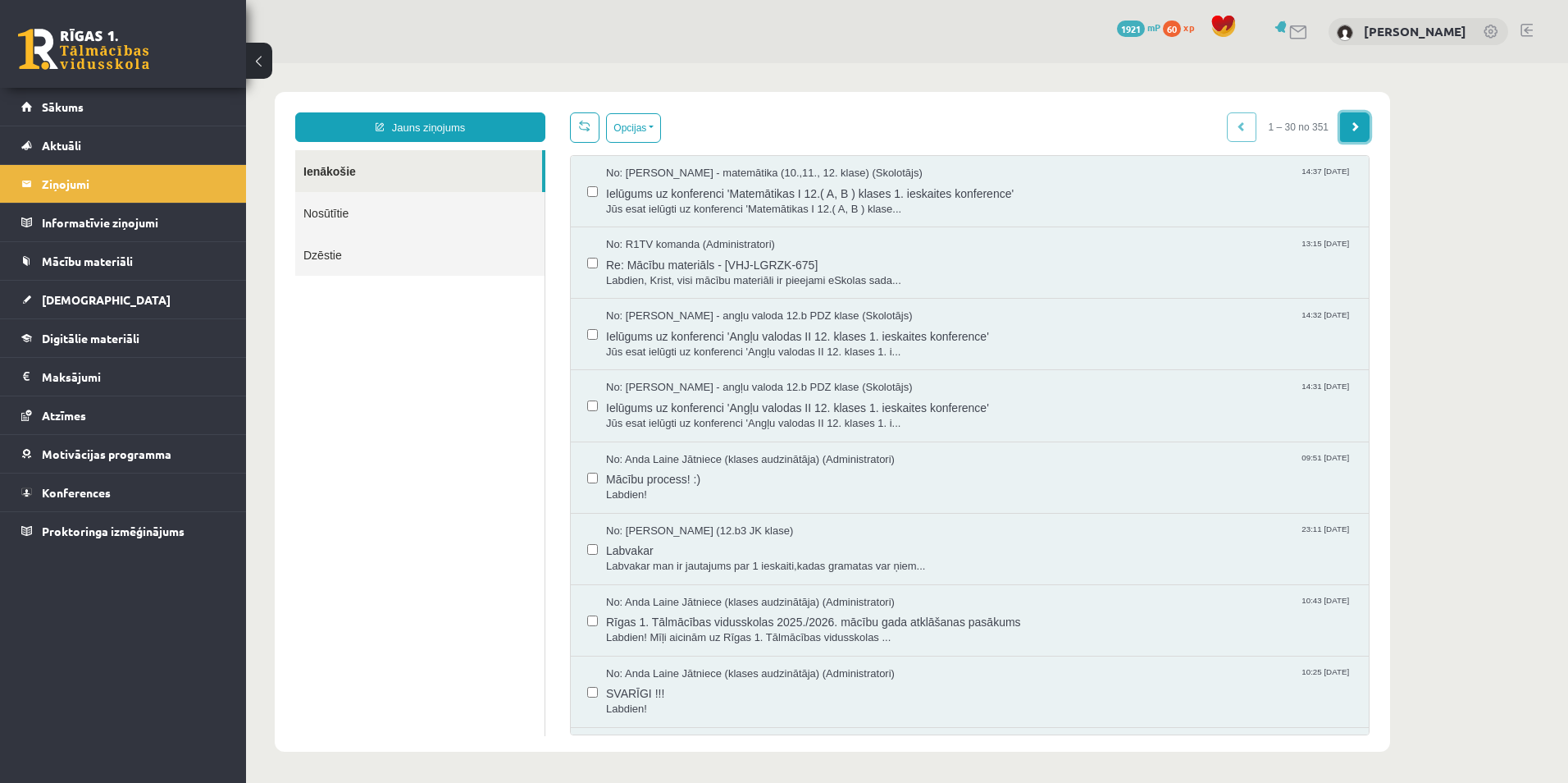
click at [1352, 137] on link at bounding box center [1355, 127] width 29 height 29
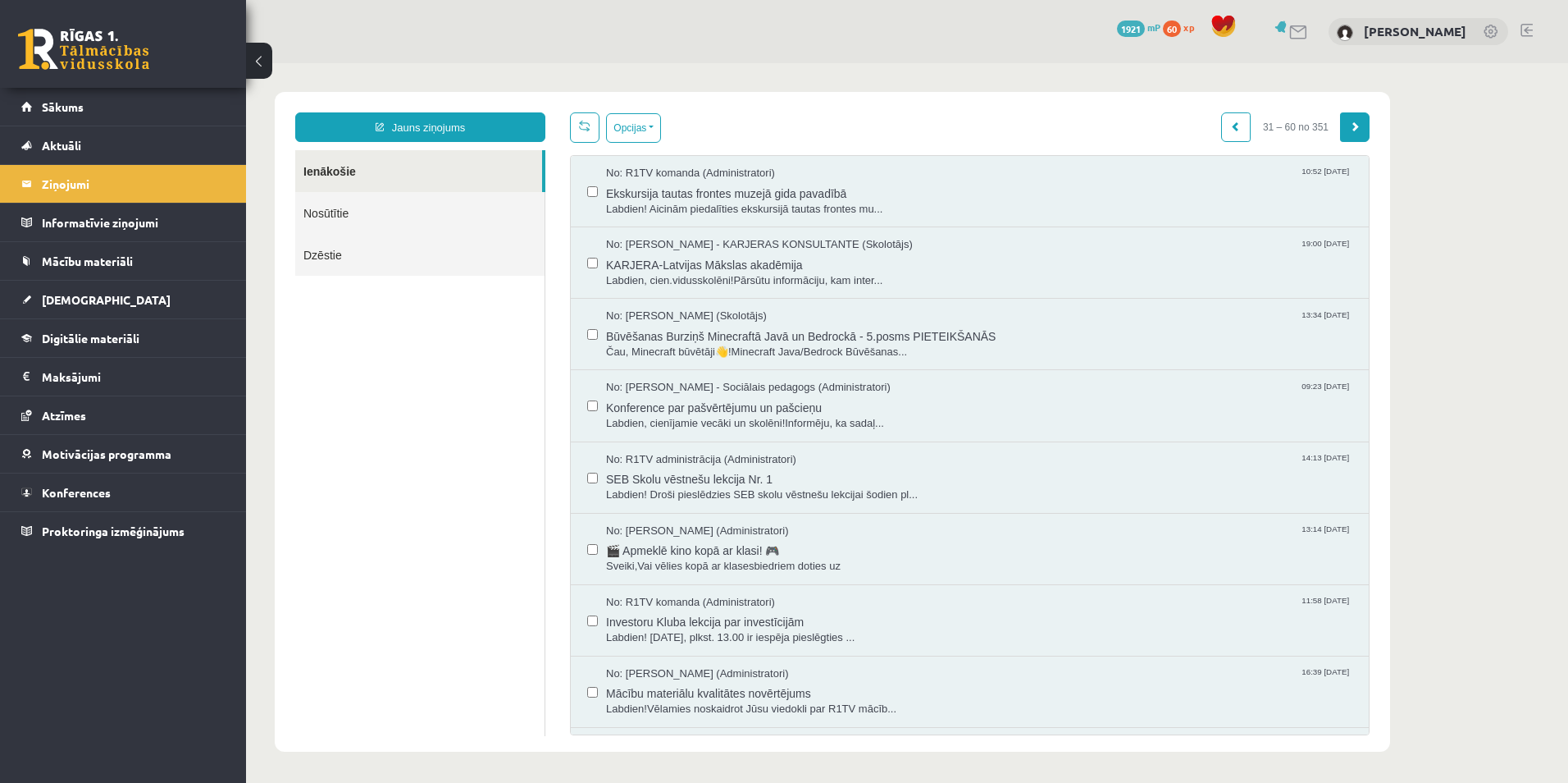
click at [1353, 129] on span at bounding box center [1355, 126] width 10 height 10
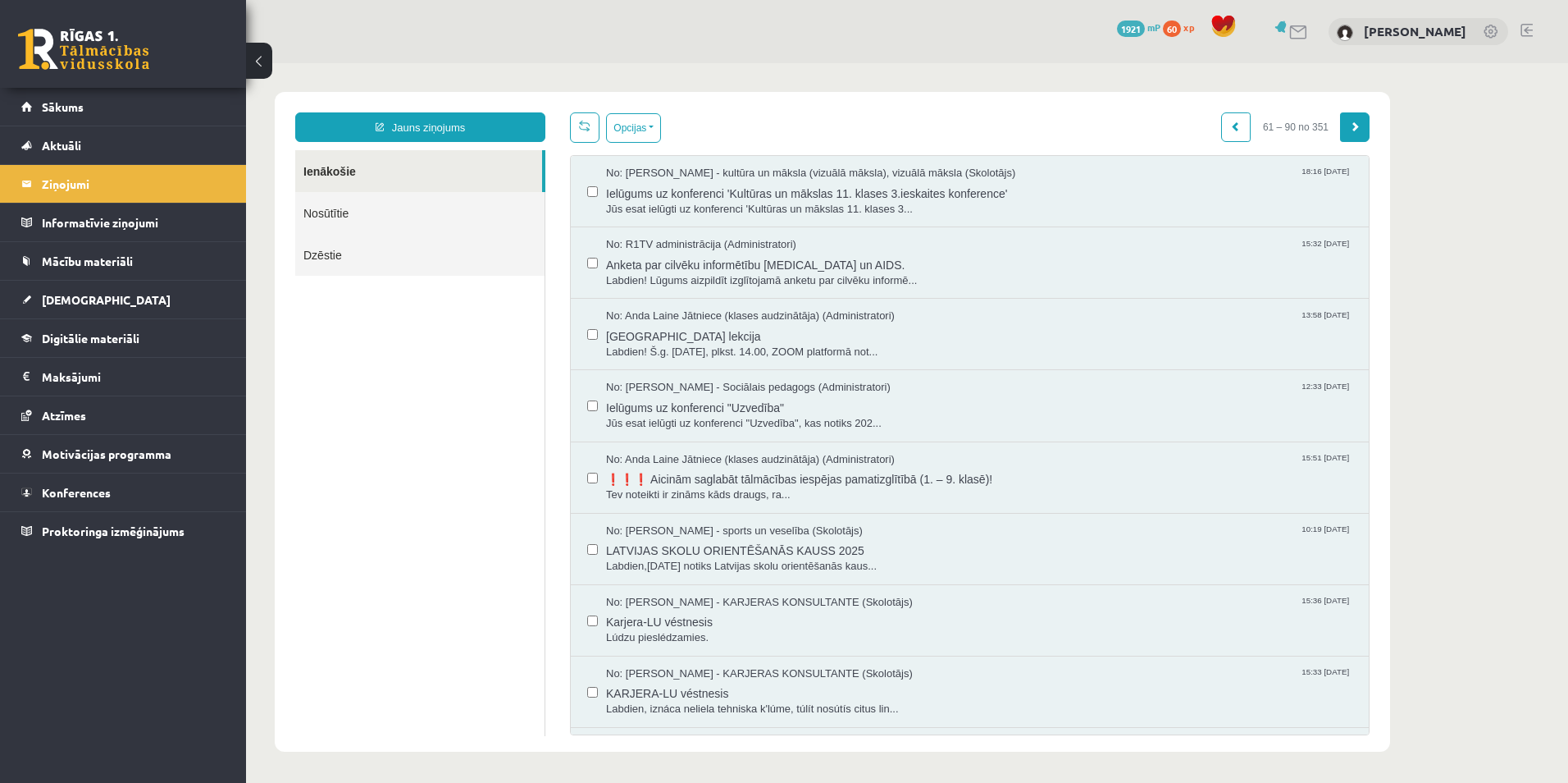
click at [1349, 136] on link at bounding box center [1355, 127] width 29 height 29
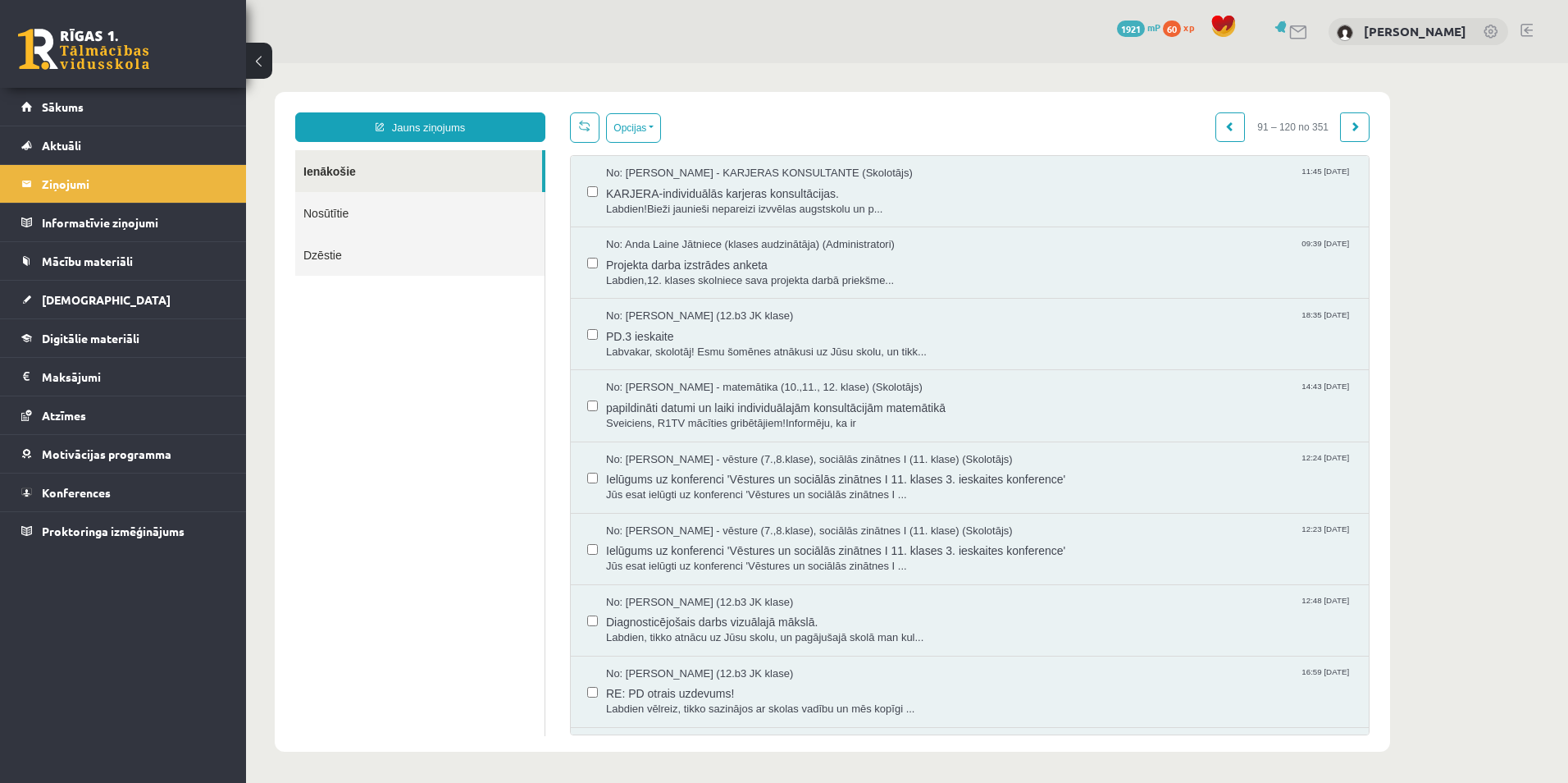
click at [372, 210] on link "Nosūtītie" at bounding box center [420, 212] width 249 height 42
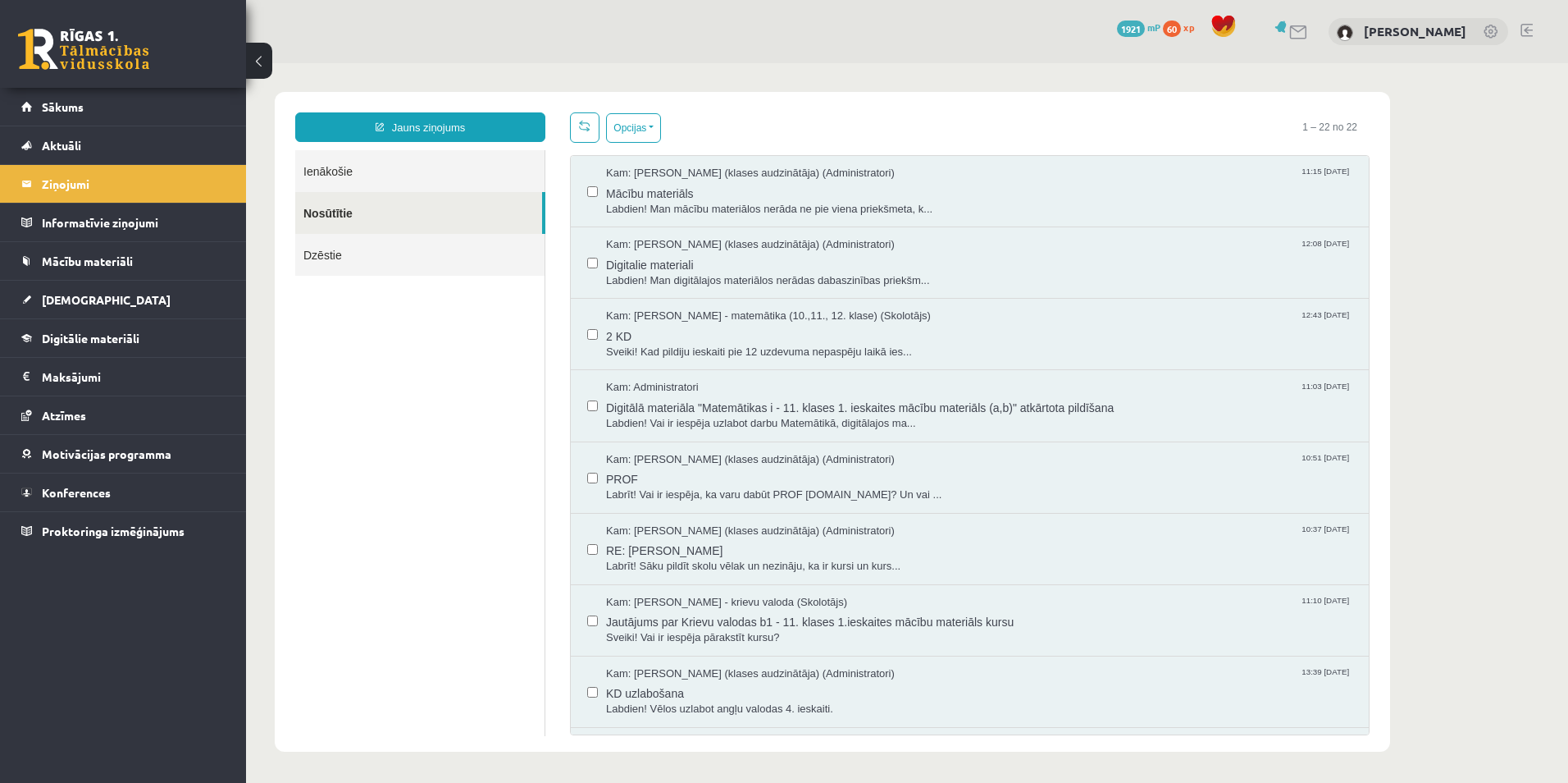
click at [405, 170] on link "Ienākošie" at bounding box center [420, 170] width 249 height 42
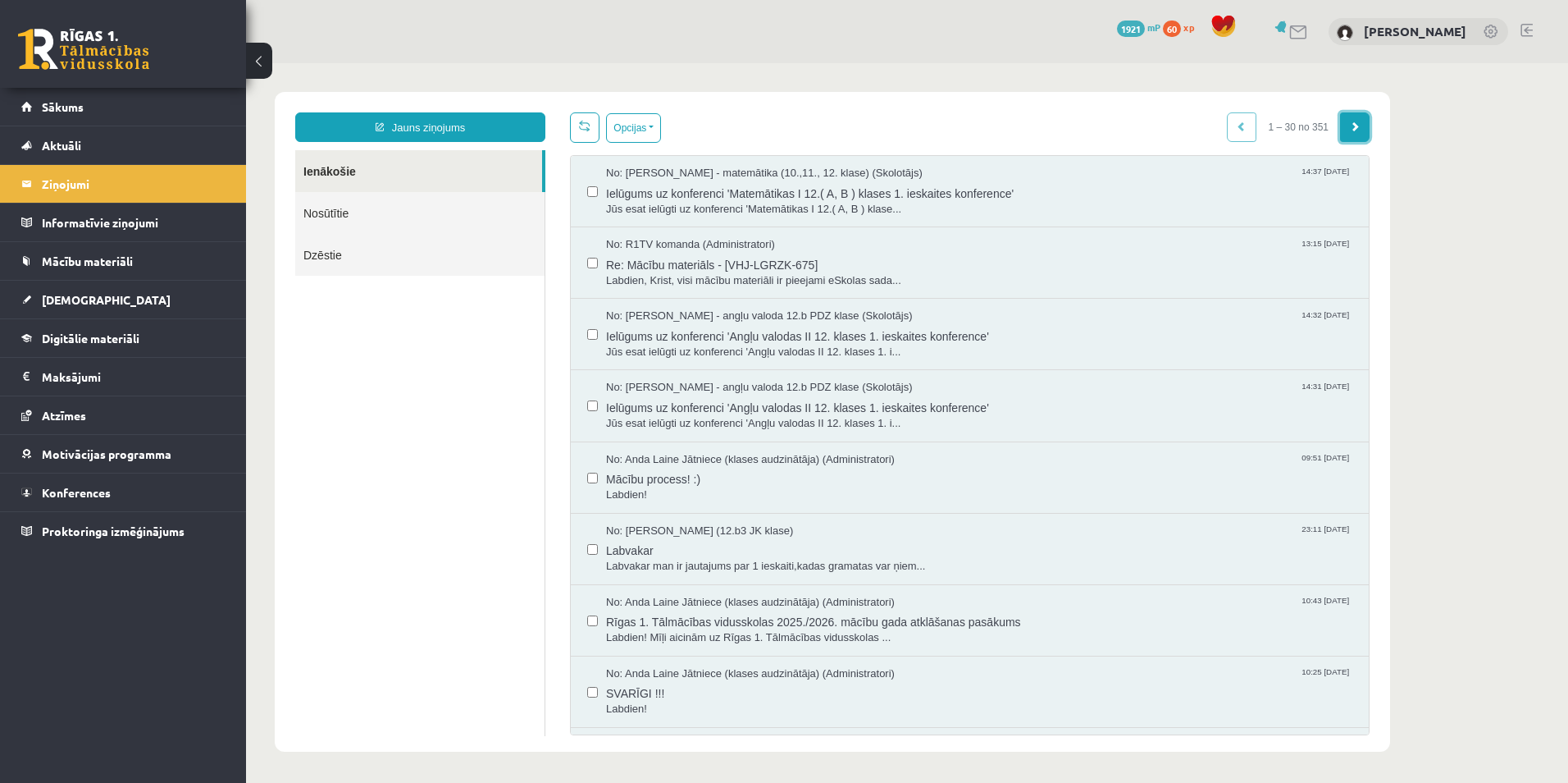
click at [1353, 134] on link at bounding box center [1355, 127] width 29 height 29
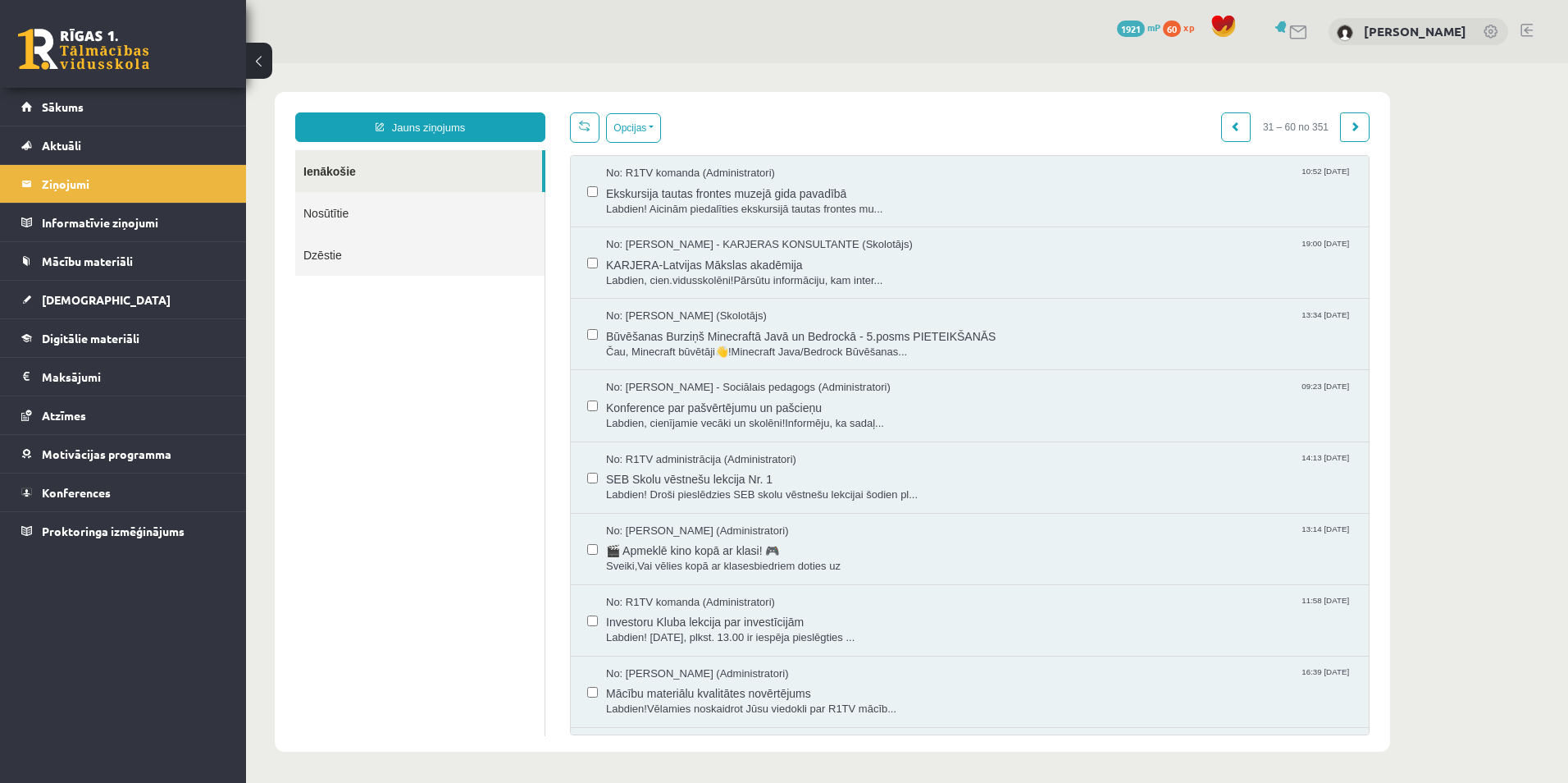
click at [1353, 134] on link at bounding box center [1355, 127] width 29 height 29
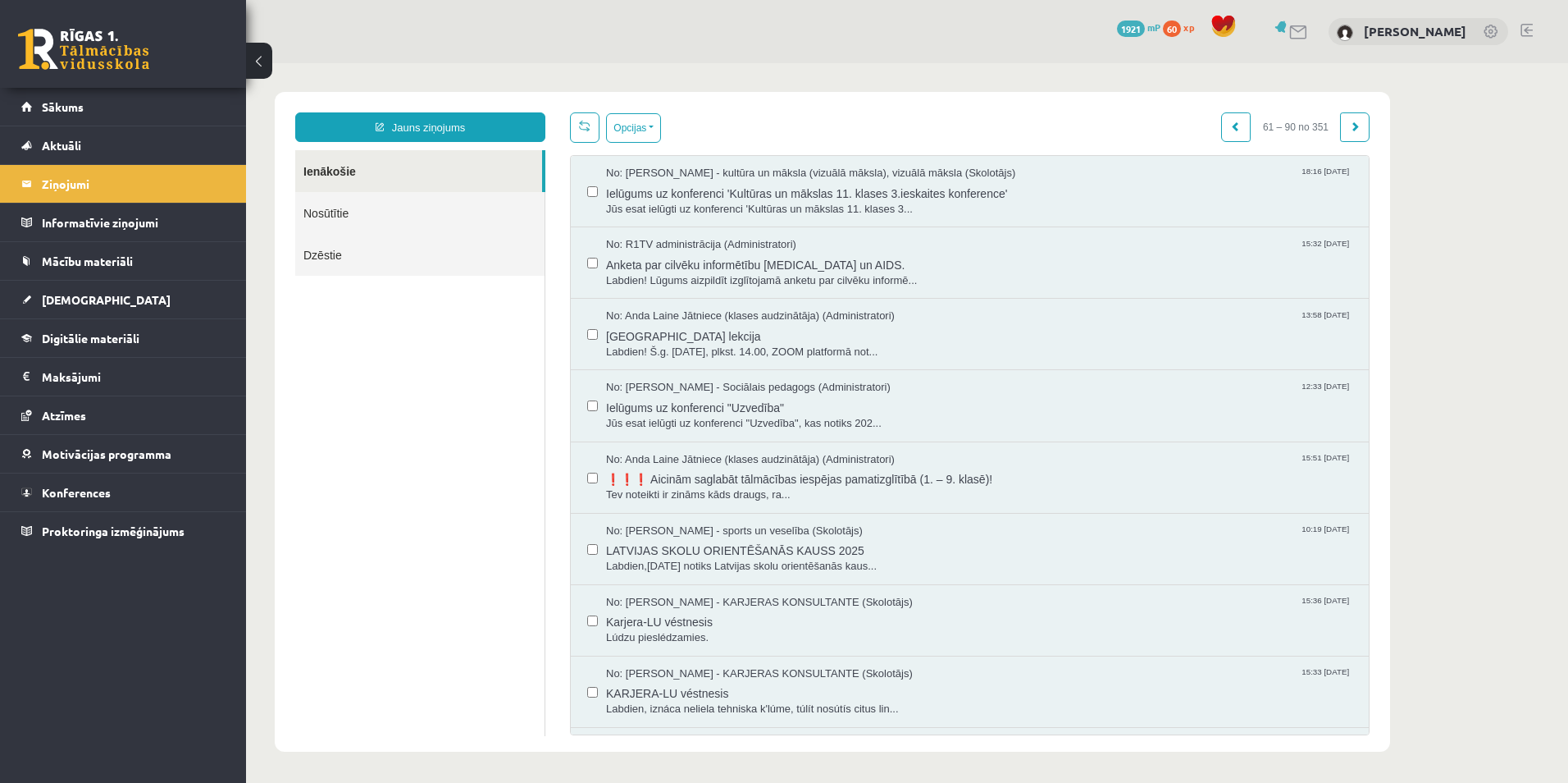
click at [1353, 134] on link at bounding box center [1355, 127] width 29 height 29
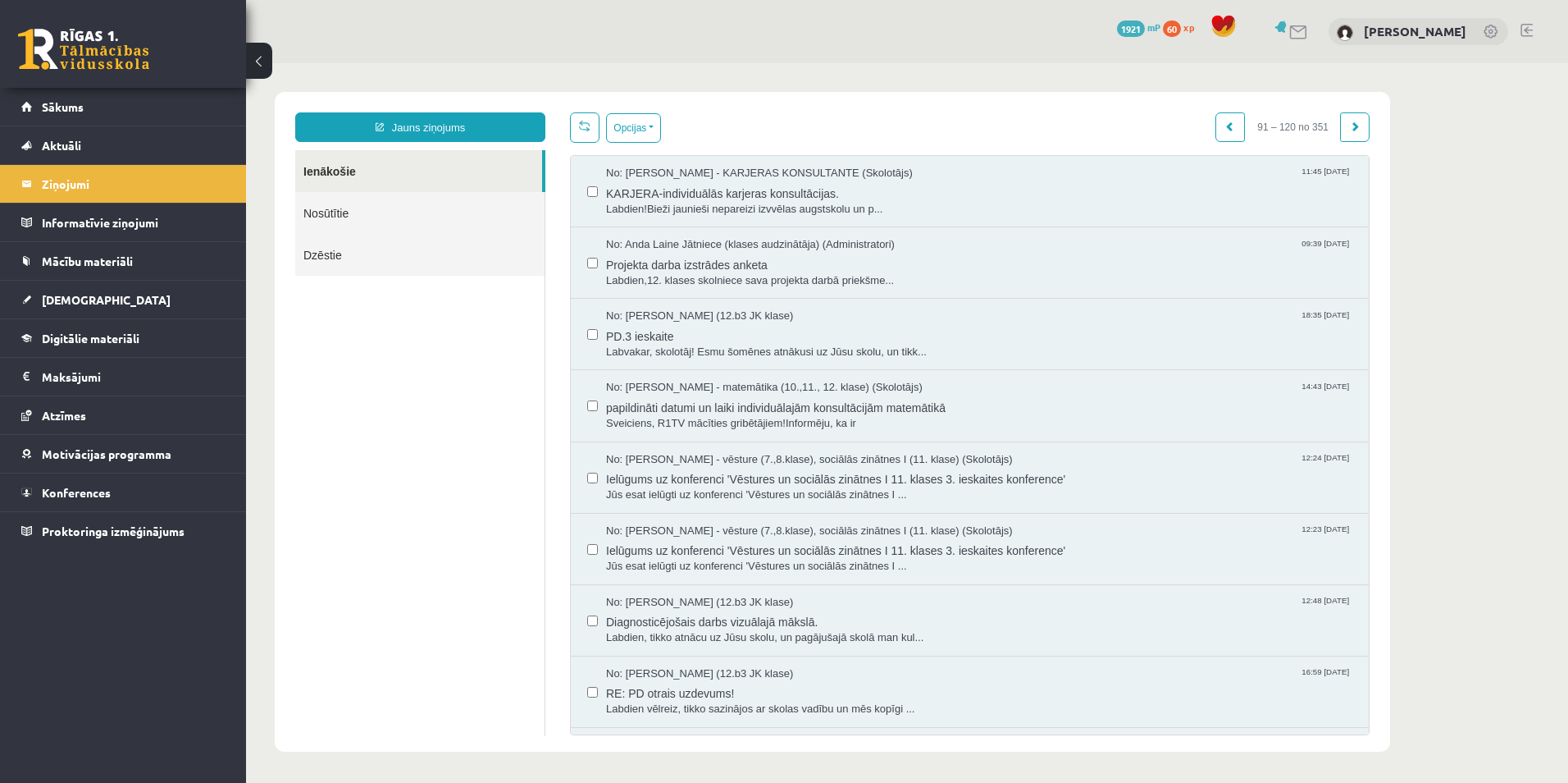
click at [1353, 134] on link at bounding box center [1355, 127] width 29 height 29
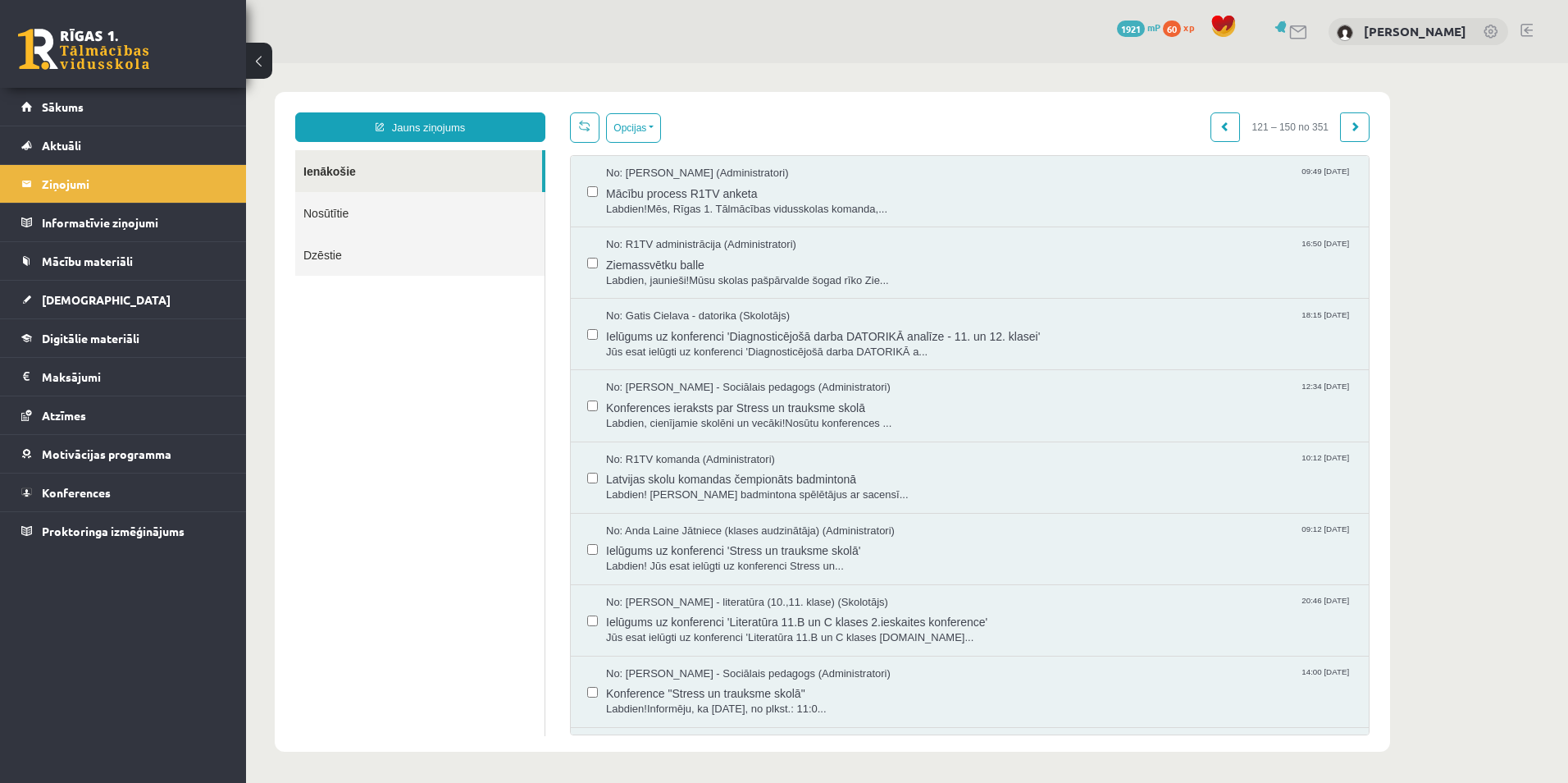
click at [1350, 135] on link at bounding box center [1355, 127] width 29 height 29
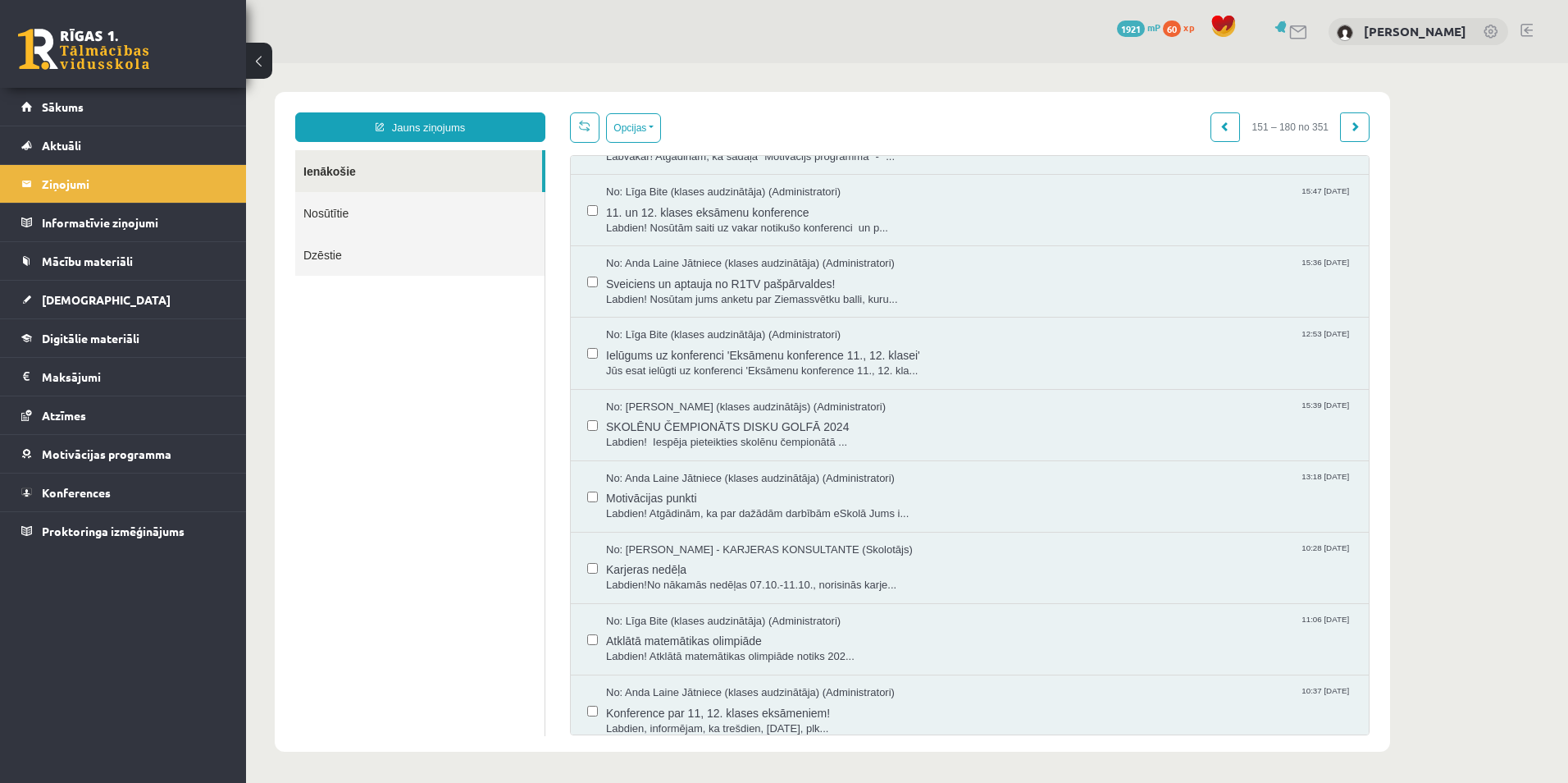
scroll to position [27, 0]
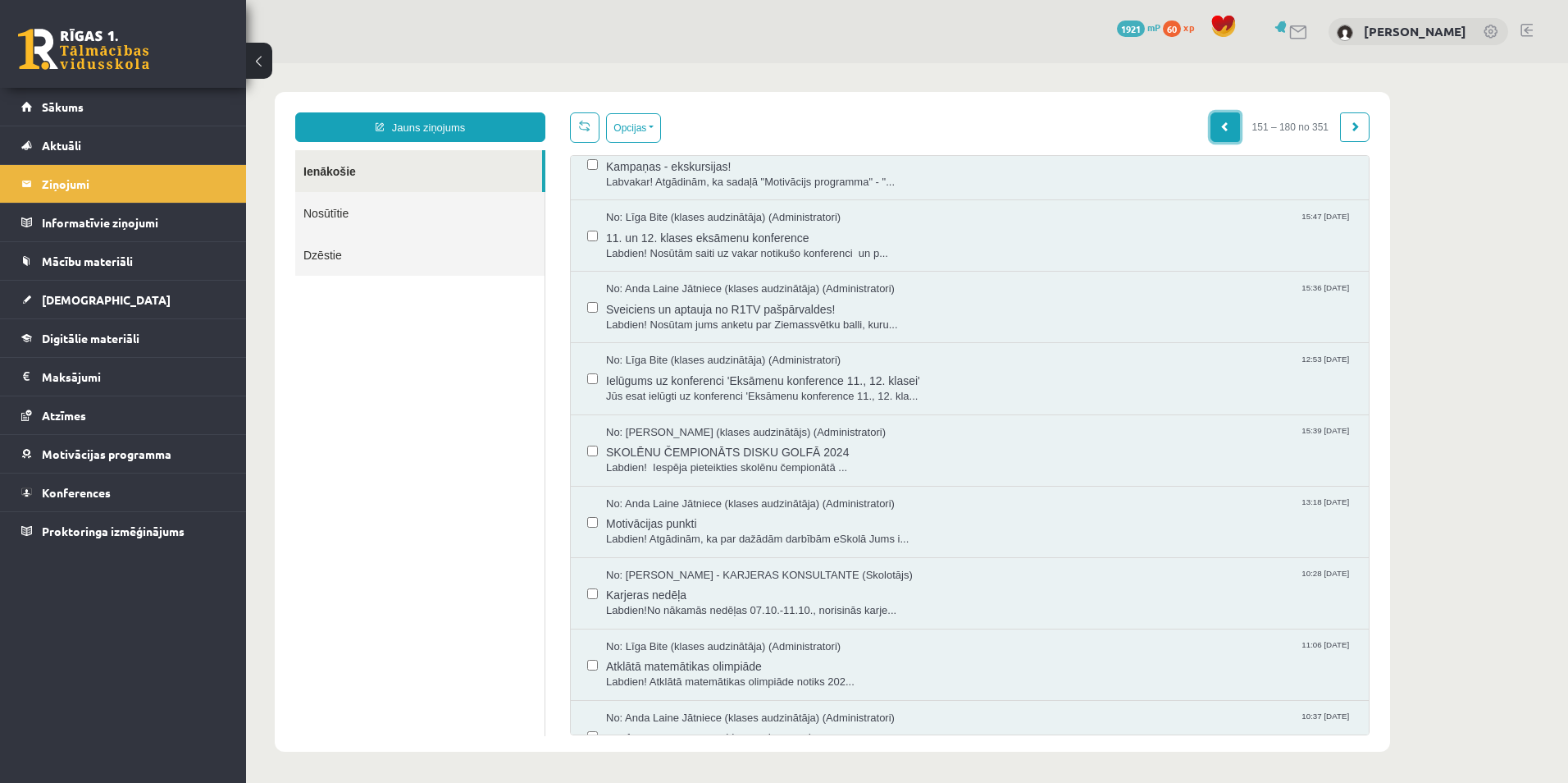
click at [1234, 126] on link at bounding box center [1226, 127] width 29 height 29
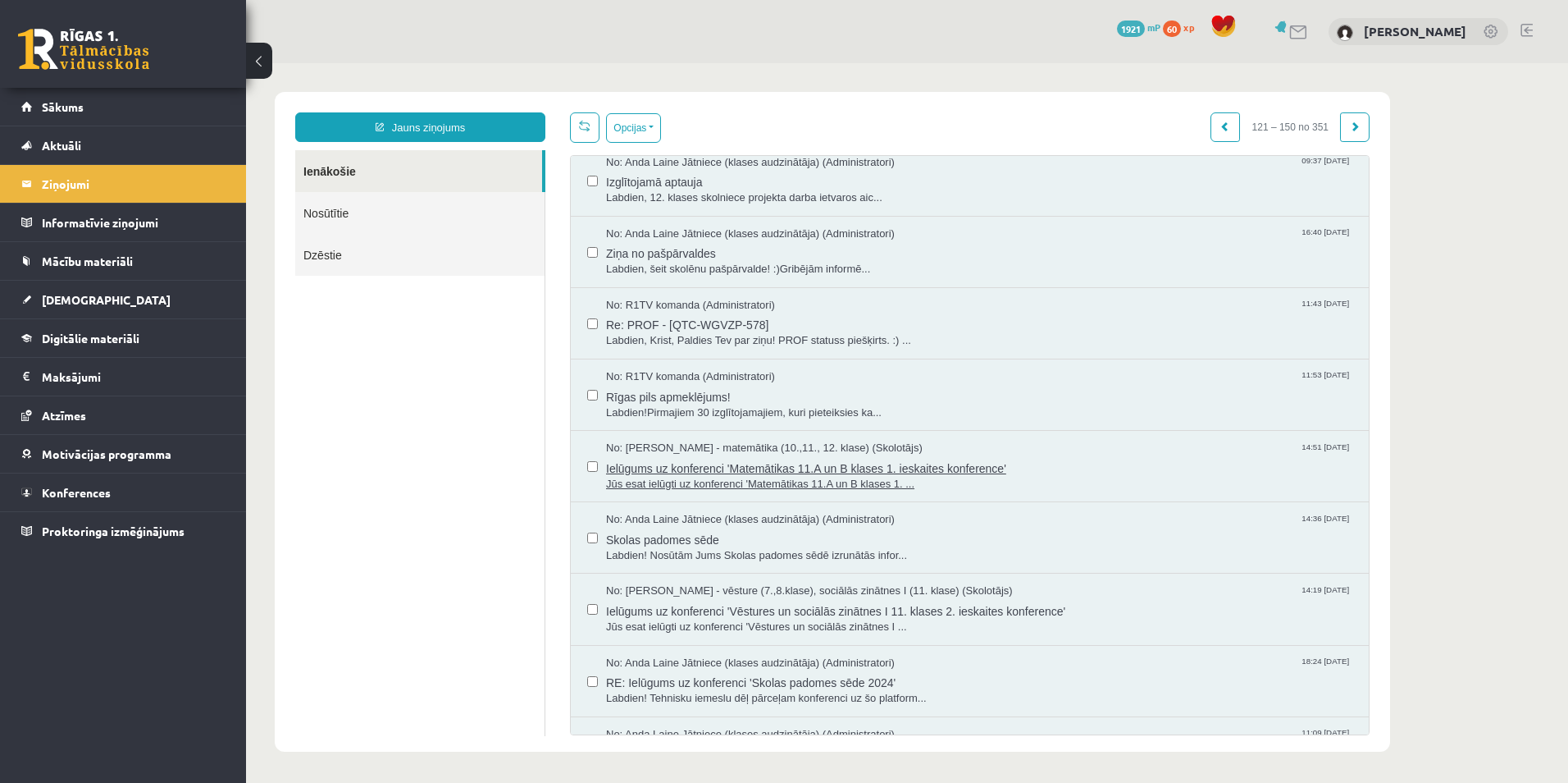
scroll to position [1511, 0]
click at [366, 216] on link "Nosūtītie" at bounding box center [420, 212] width 249 height 42
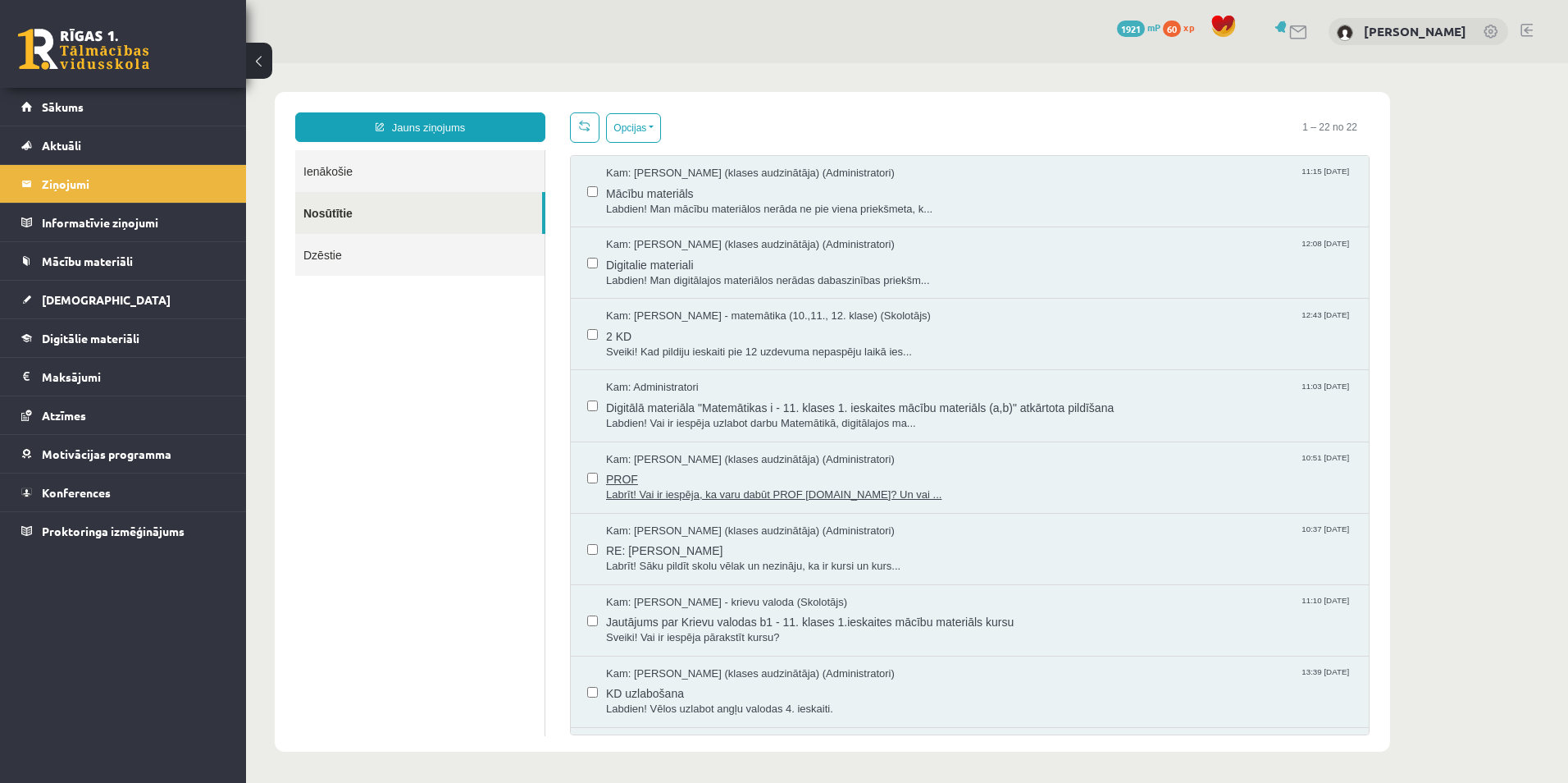
scroll to position [0, 0]
click at [443, 134] on link "Jauns ziņojums" at bounding box center [421, 127] width 250 height 29
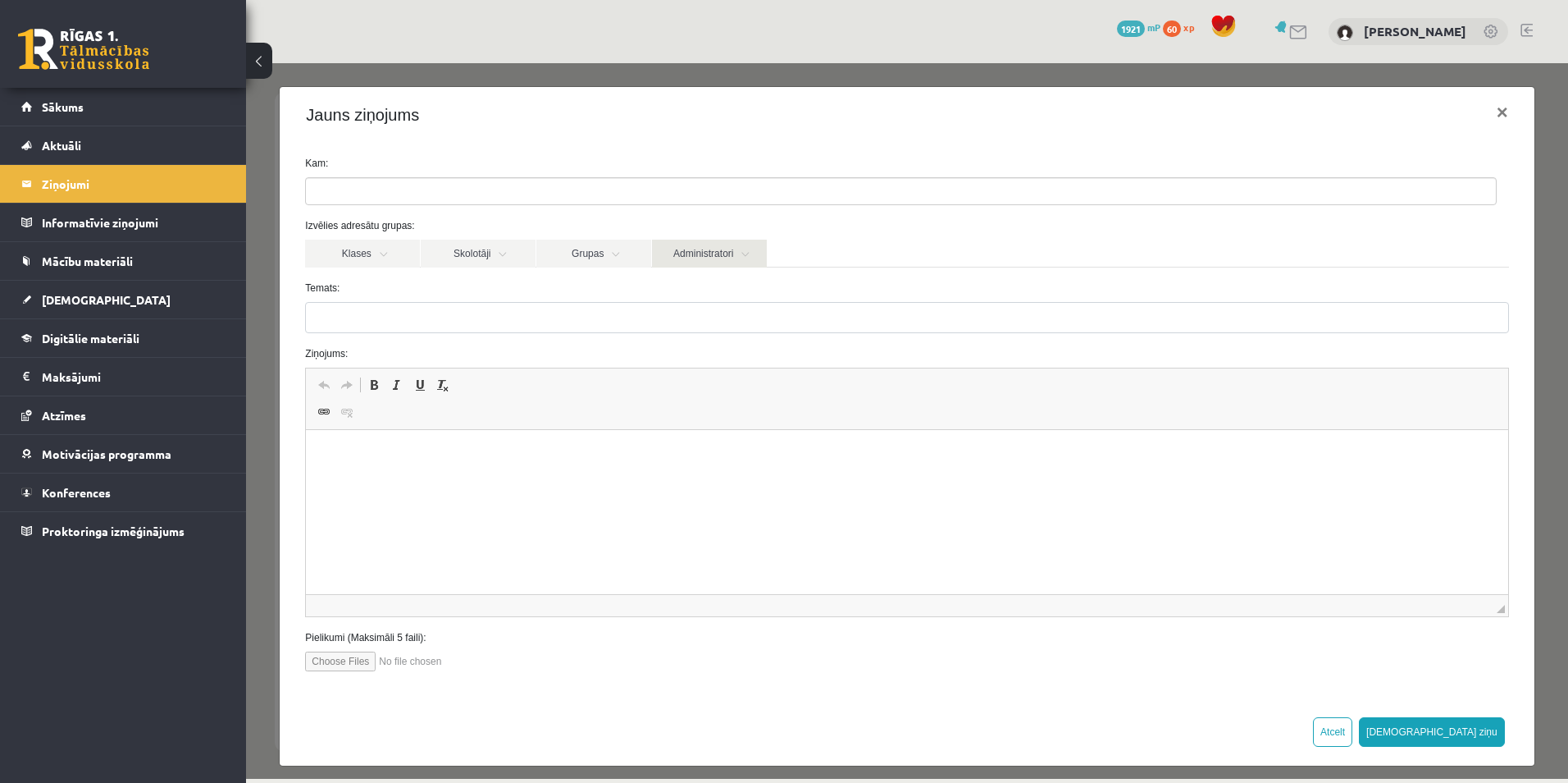
click at [691, 253] on link "Administratori" at bounding box center [709, 253] width 114 height 28
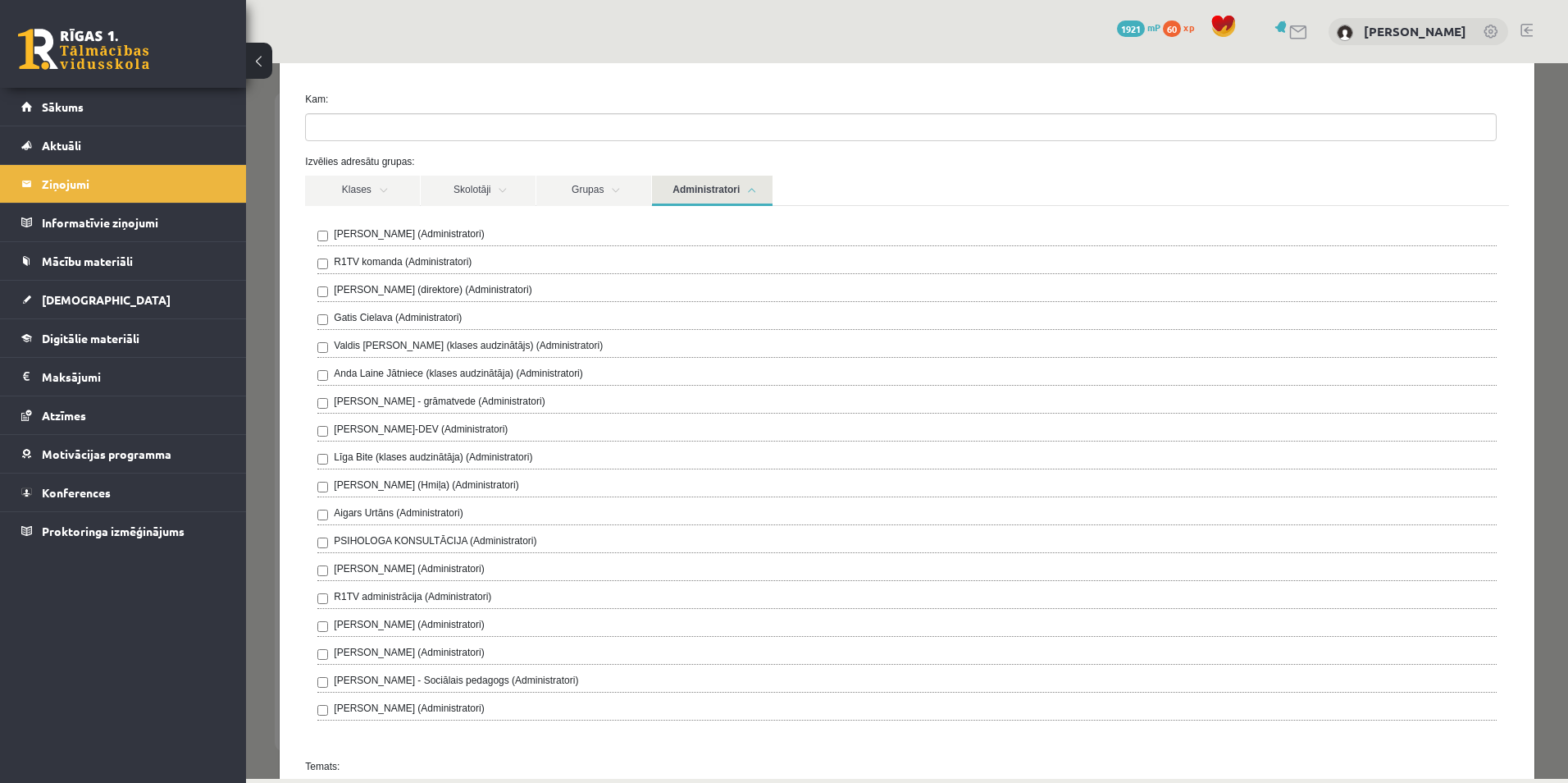
scroll to position [110, 0]
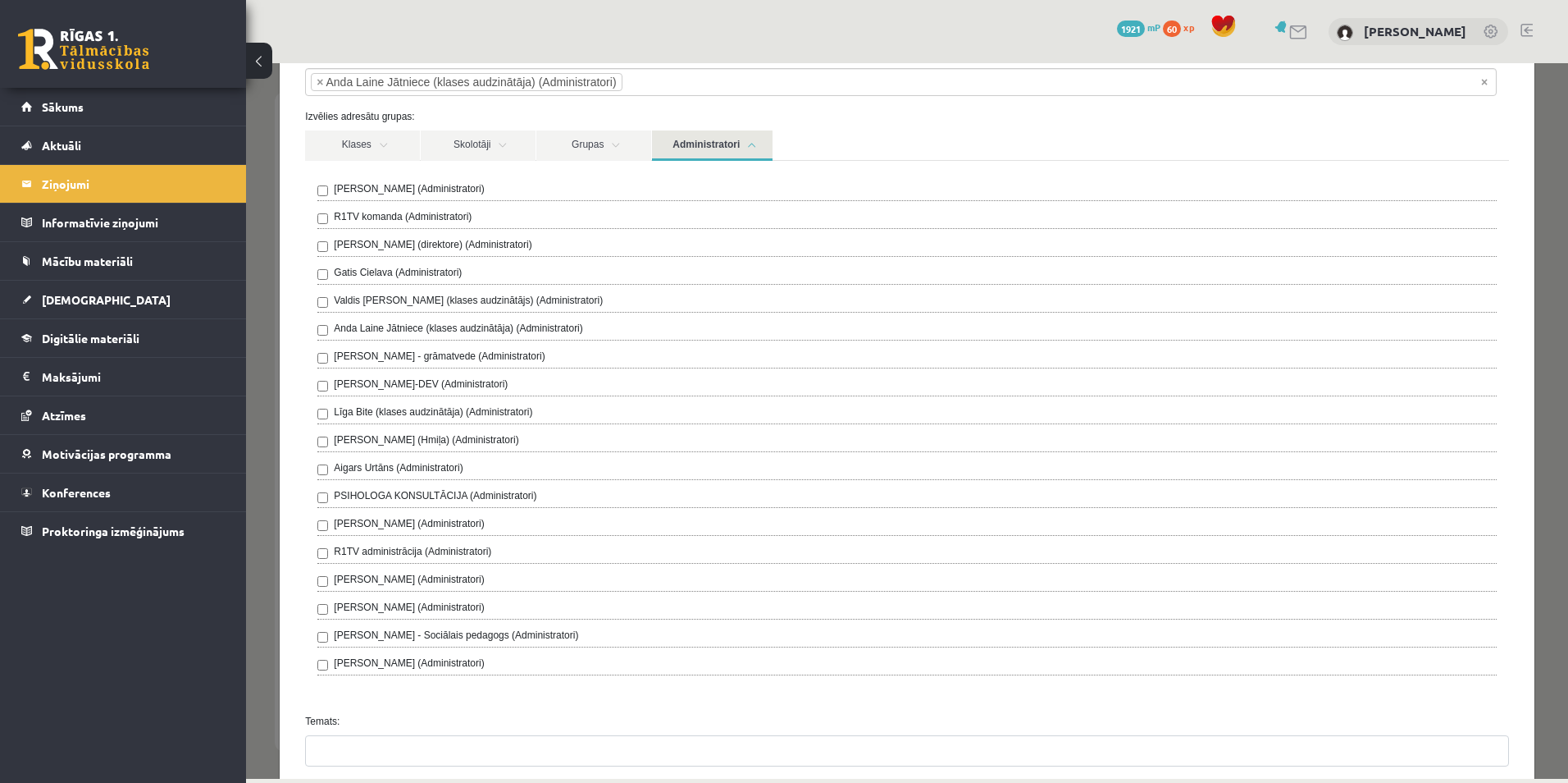
click at [683, 140] on link "Administratori" at bounding box center [712, 145] width 120 height 30
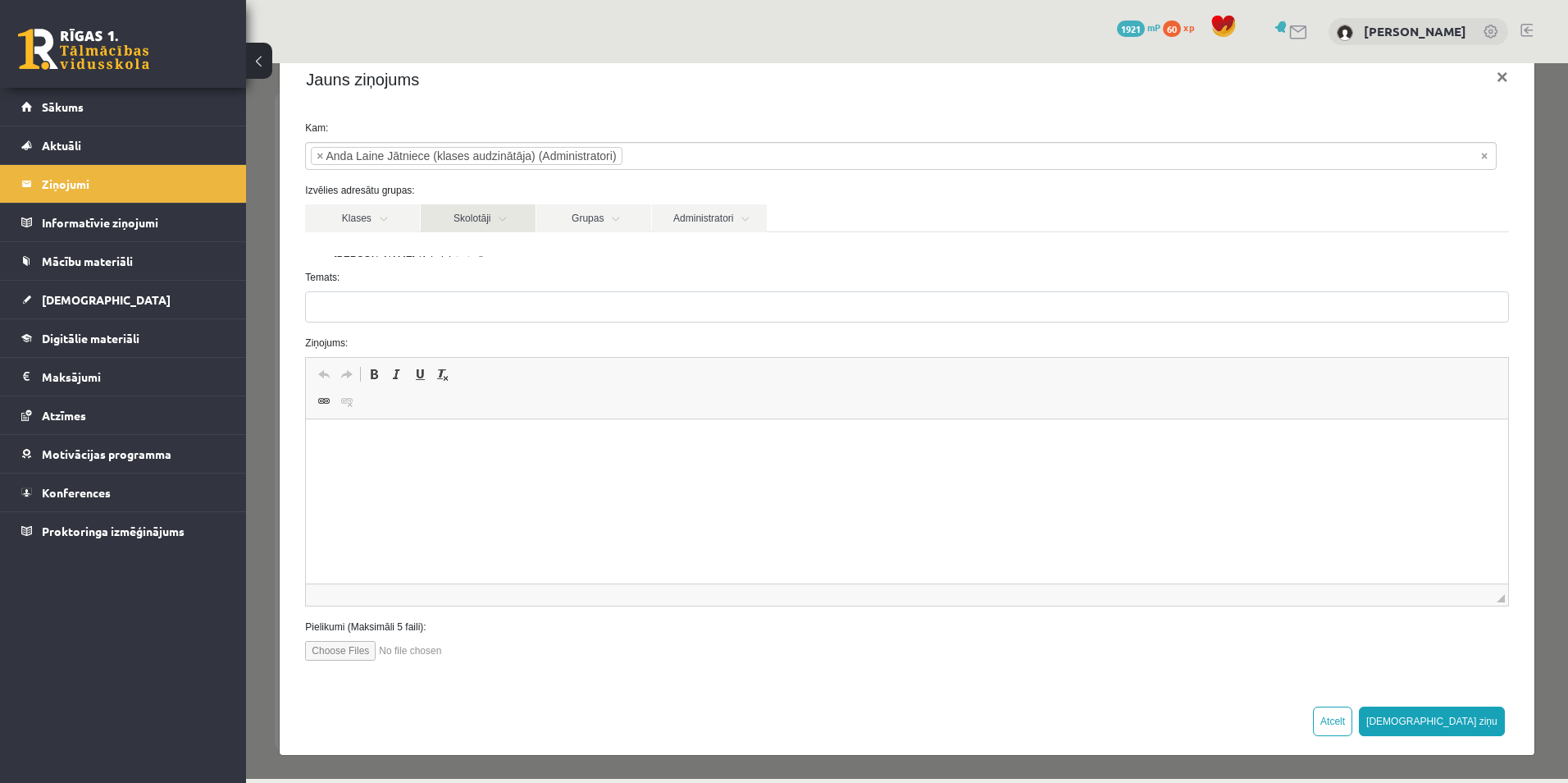
scroll to position [11, 0]
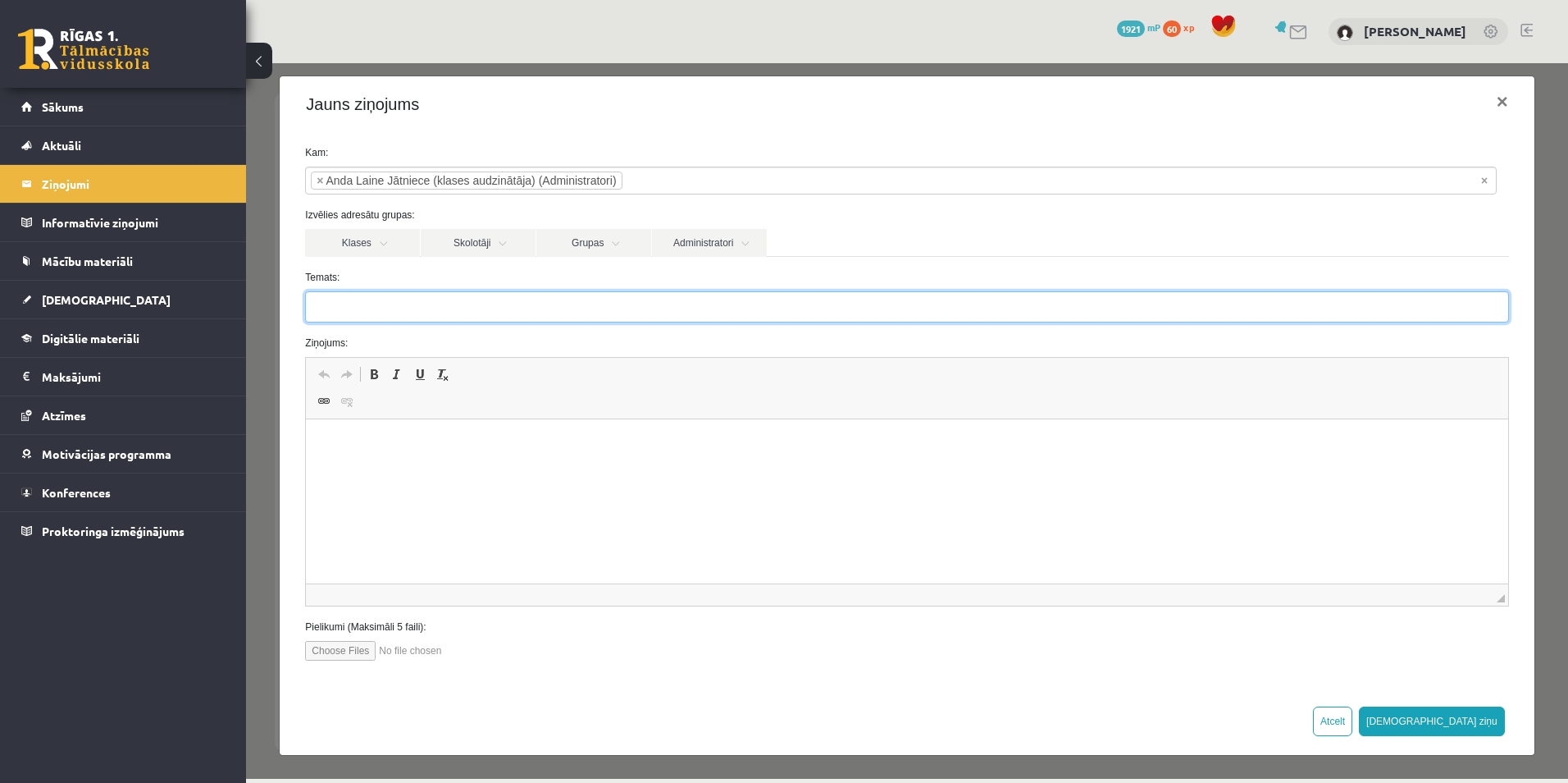
click at [371, 294] on input "Temats:" at bounding box center [907, 307] width 1203 height 31
type input "****"
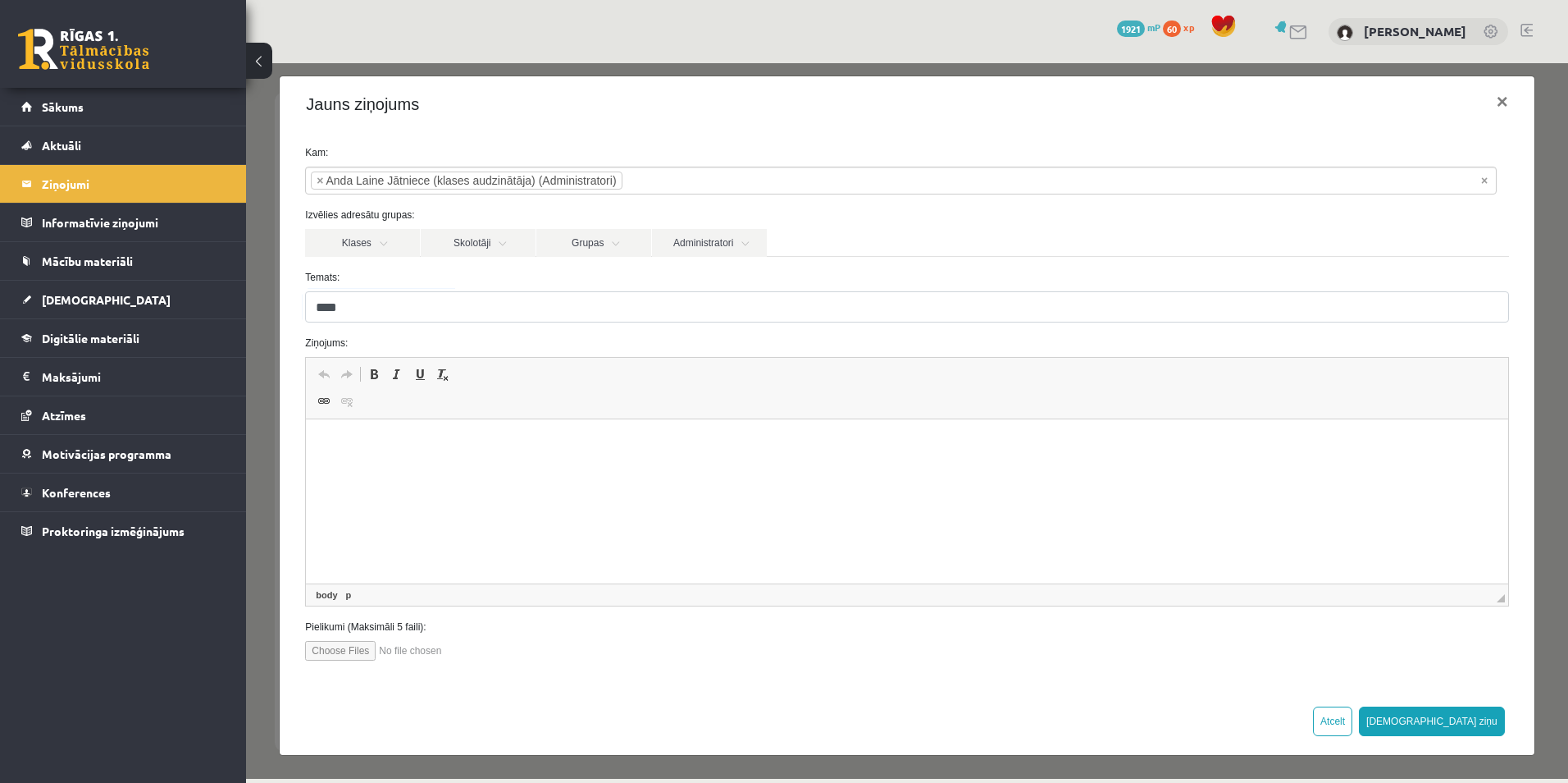
click at [365, 461] on html at bounding box center [907, 444] width 1201 height 50
click at [1464, 719] on button "Sūtīt ziņu" at bounding box center [1431, 721] width 146 height 29
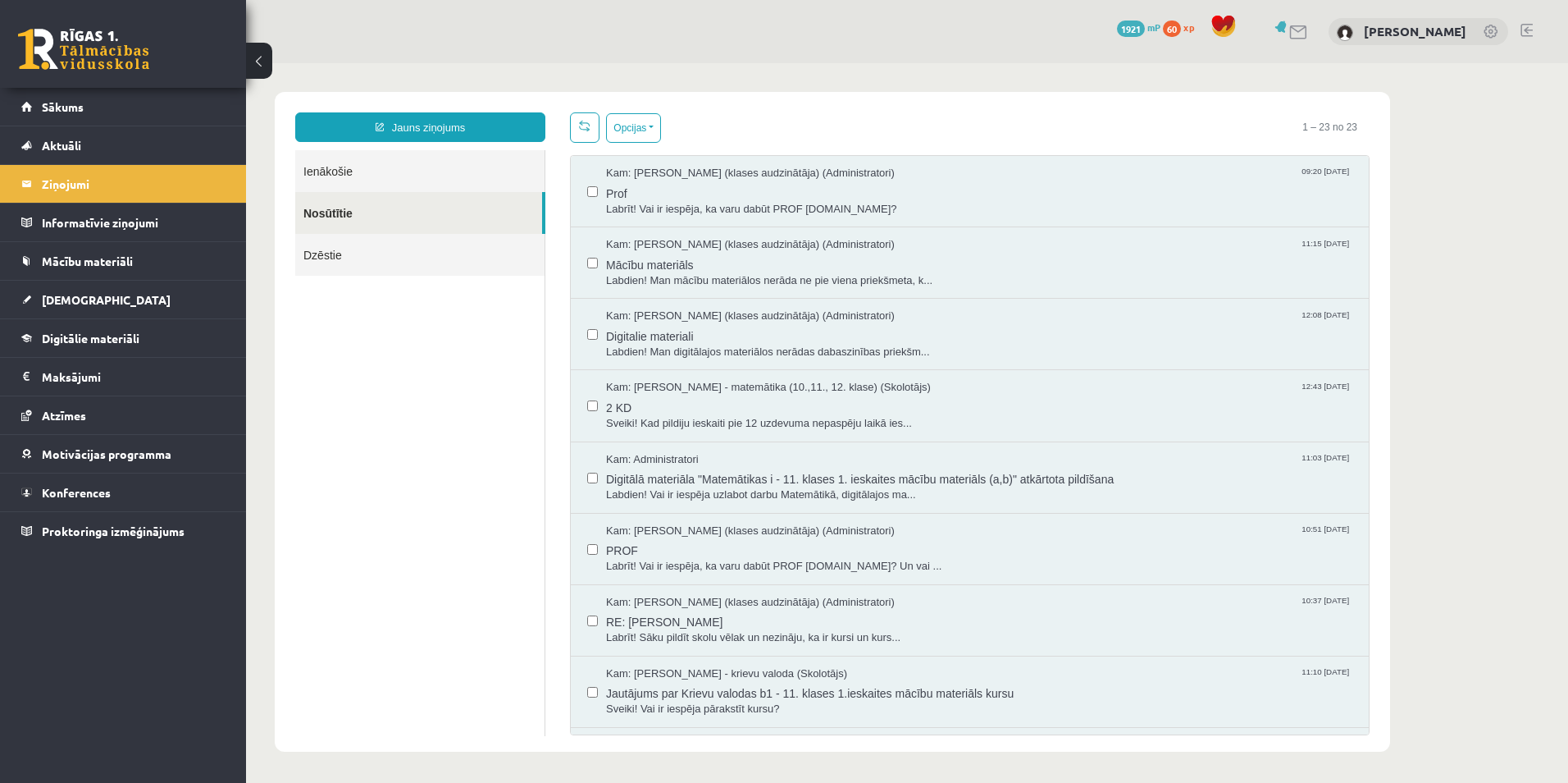
scroll to position [0, 0]
click at [795, 41] on div "10 Dāvanas 1921 mP 60 xp Krists Salmins" at bounding box center [908, 31] width 1322 height 64
